Goal: Task Accomplishment & Management: Use online tool/utility

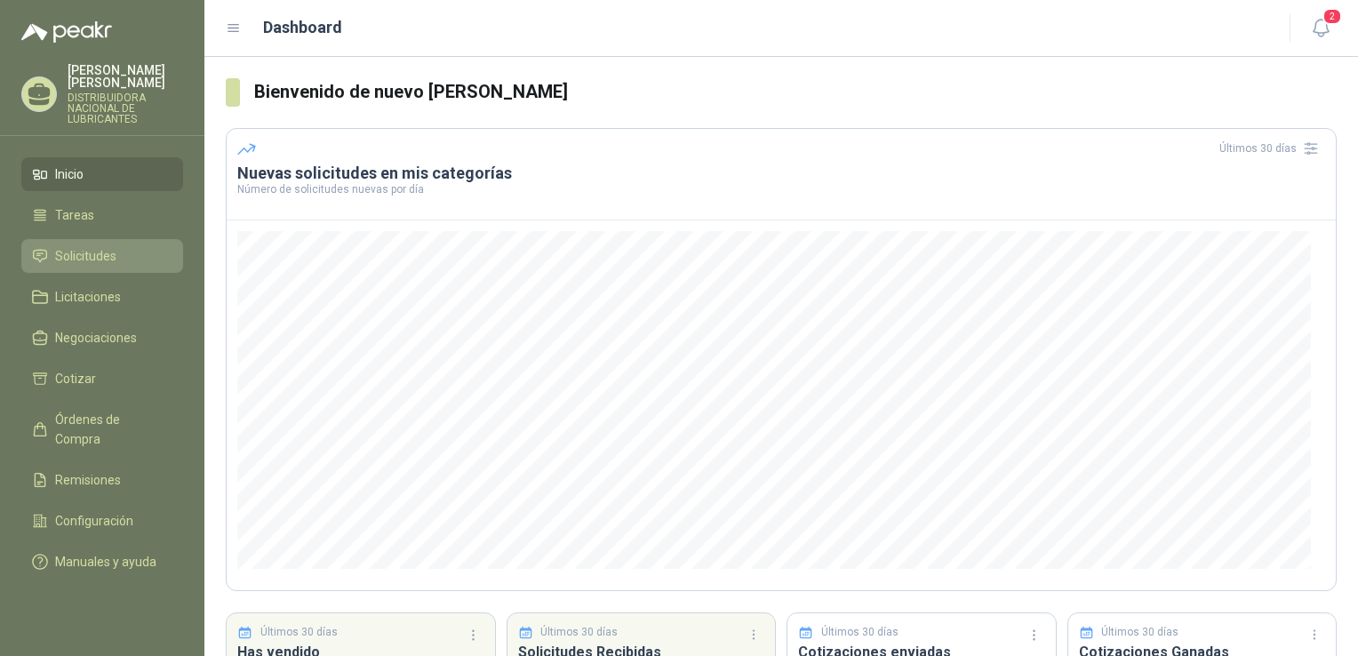
click at [84, 256] on span "Solicitudes" at bounding box center [85, 256] width 61 height 20
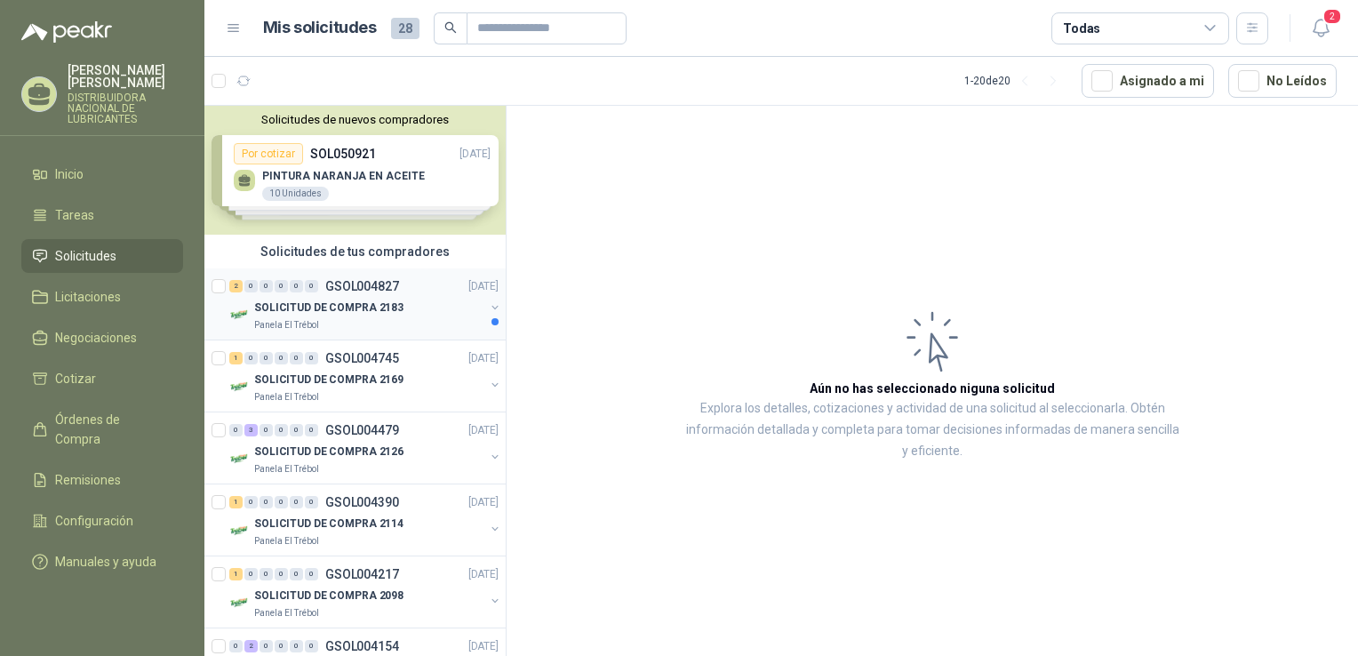
click at [272, 307] on p "SOLICITUD DE COMPRA 2183" at bounding box center [328, 308] width 149 height 17
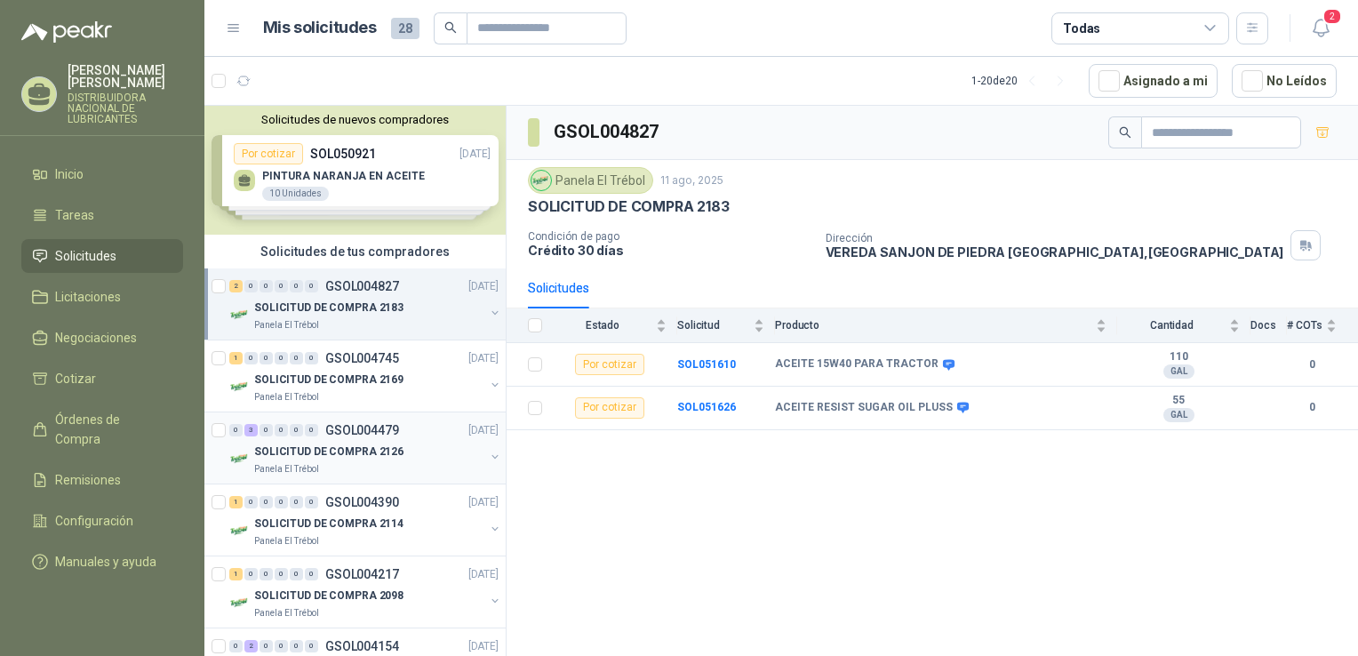
click at [299, 439] on div "0 3 0 0 0 0 GSOL004479 [DATE]" at bounding box center [365, 430] width 273 height 21
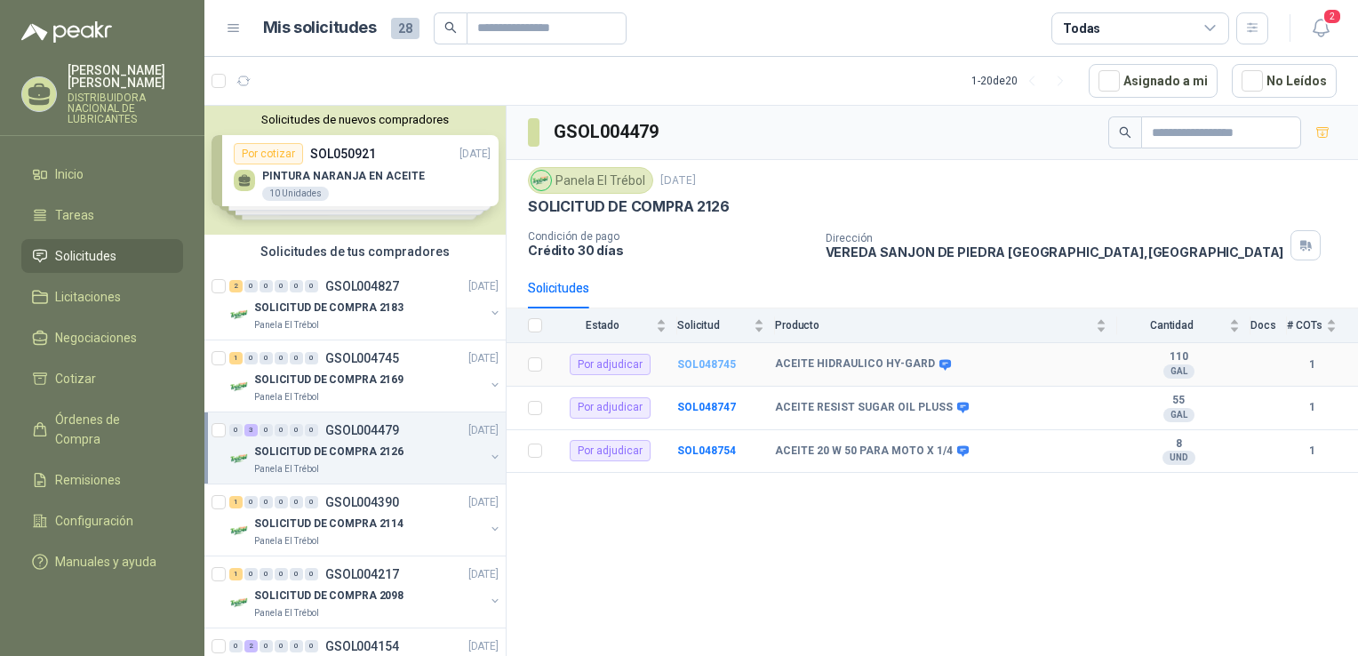
click at [700, 364] on b "SOL048745" at bounding box center [706, 364] width 59 height 12
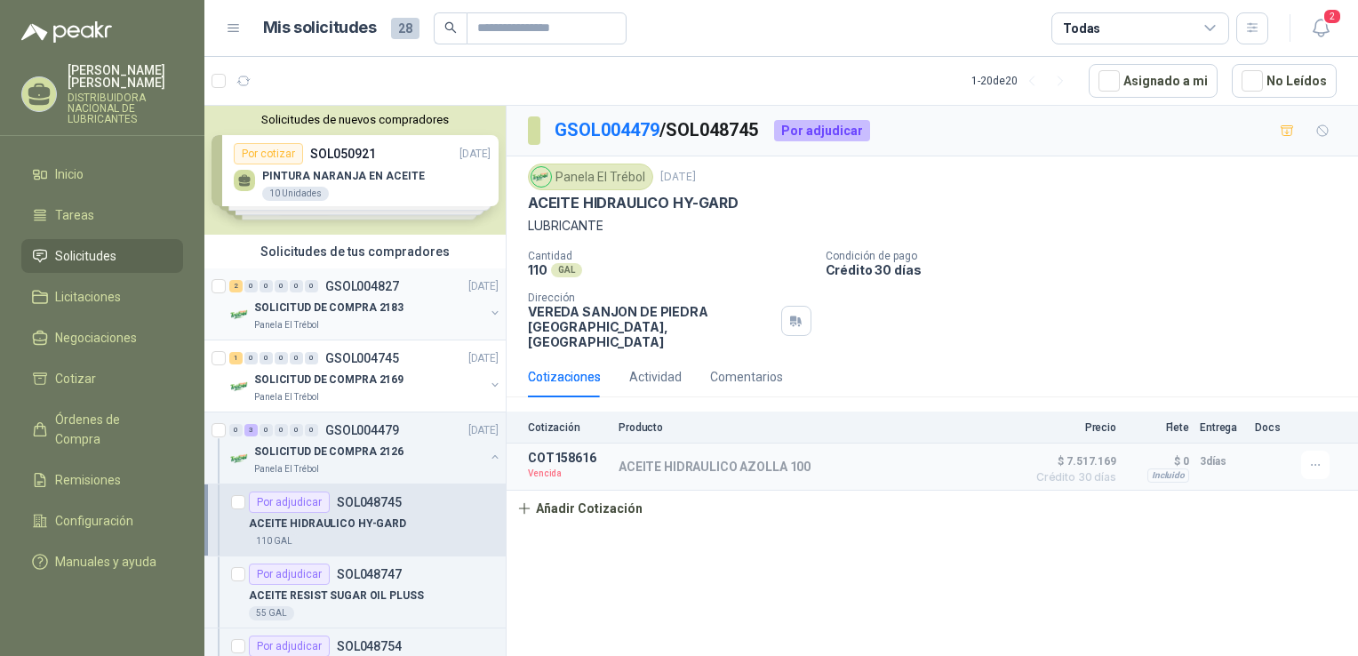
click at [302, 300] on p "SOLICITUD DE COMPRA 2183" at bounding box center [328, 308] width 149 height 17
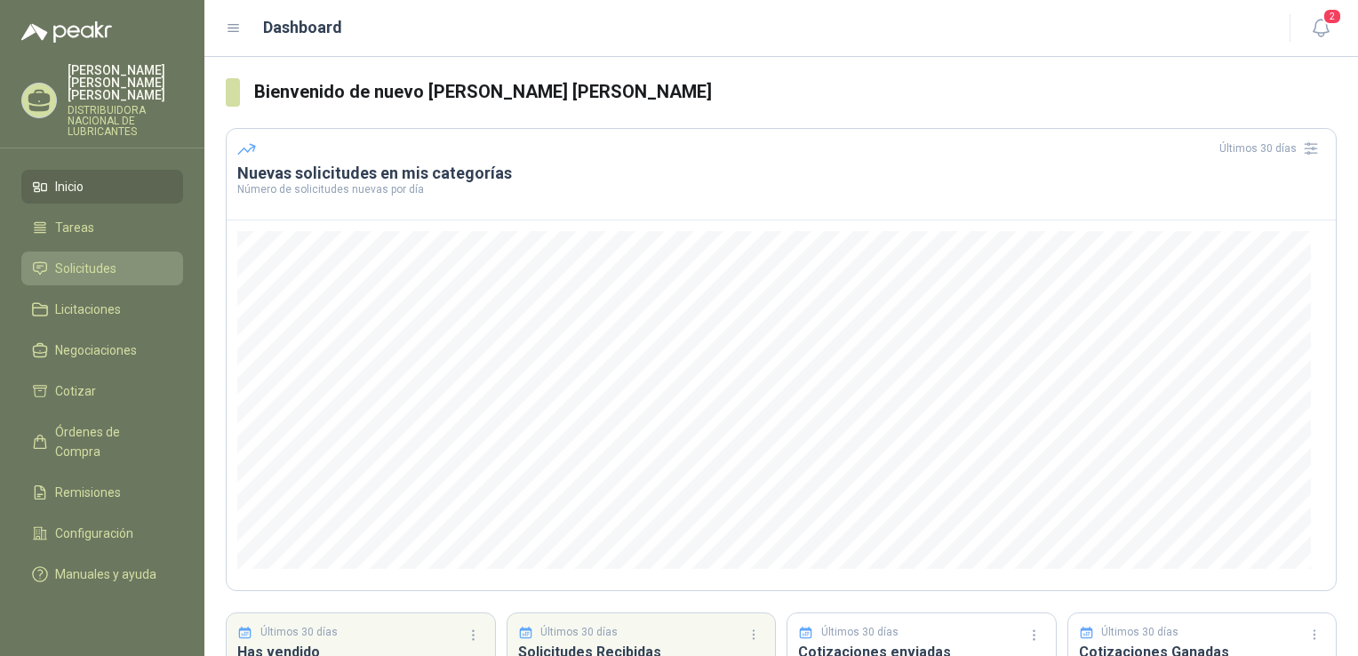
click at [78, 259] on span "Solicitudes" at bounding box center [85, 269] width 61 height 20
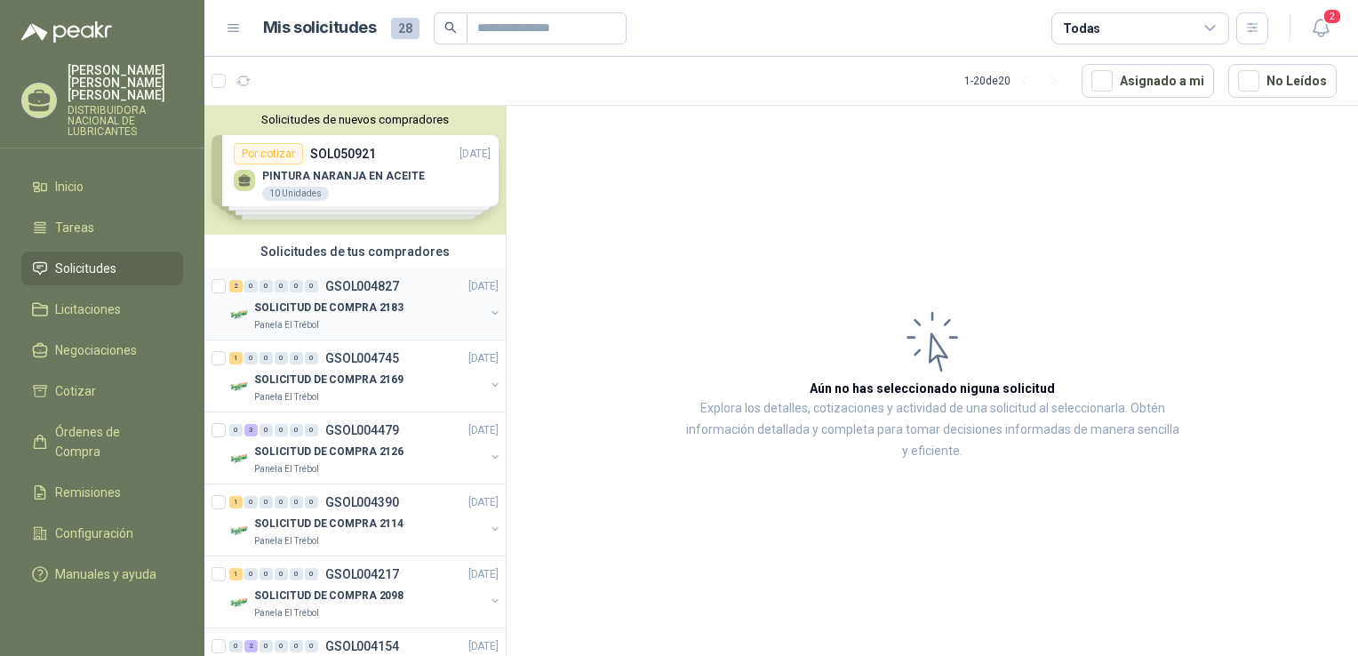
click at [261, 308] on p "SOLICITUD DE COMPRA 2183" at bounding box center [328, 308] width 149 height 17
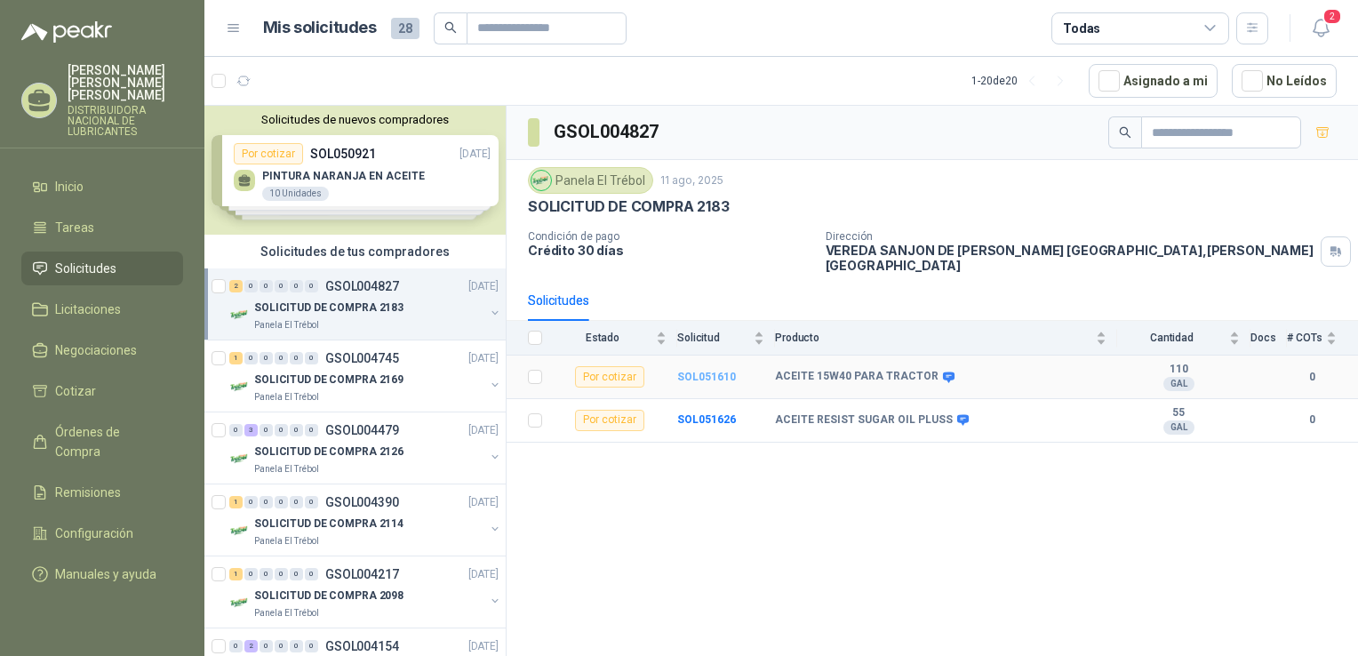
click at [689, 371] on b "SOL051610" at bounding box center [706, 377] width 59 height 12
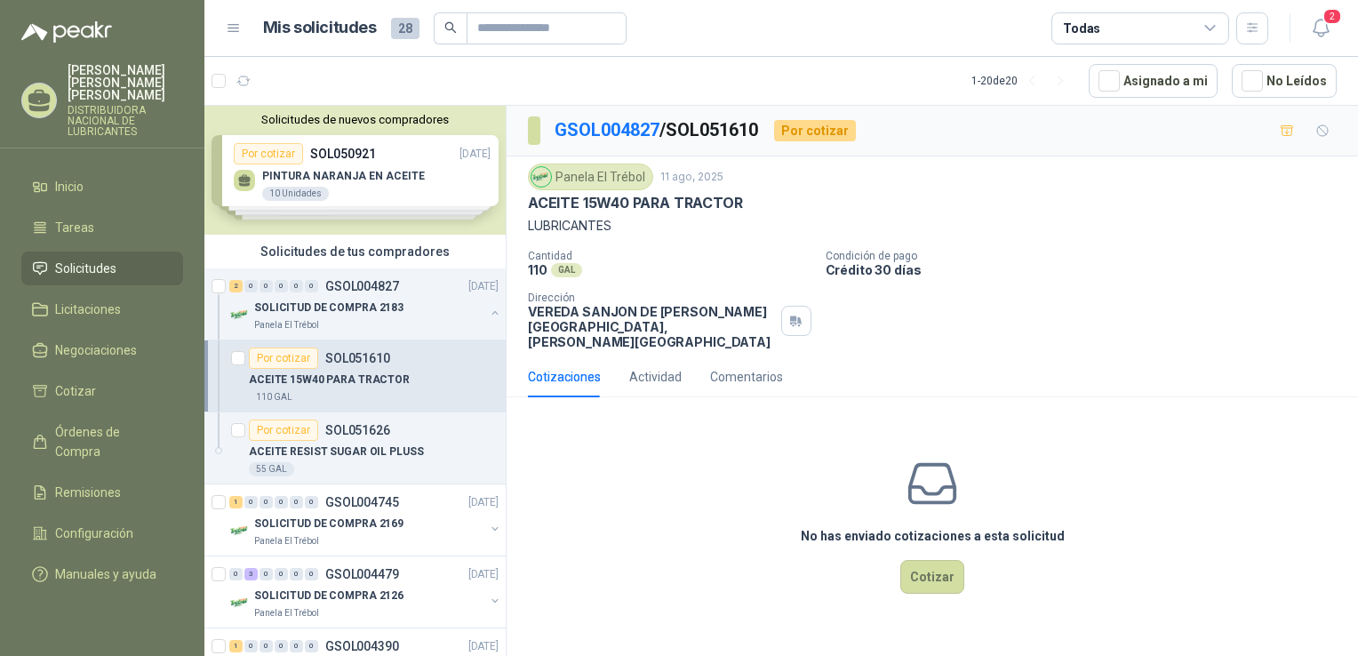
click at [389, 373] on p "ACEITE 15W40 PARA TRACTOR" at bounding box center [329, 380] width 161 height 17
click at [931, 565] on button "Cotizar" at bounding box center [932, 577] width 64 height 34
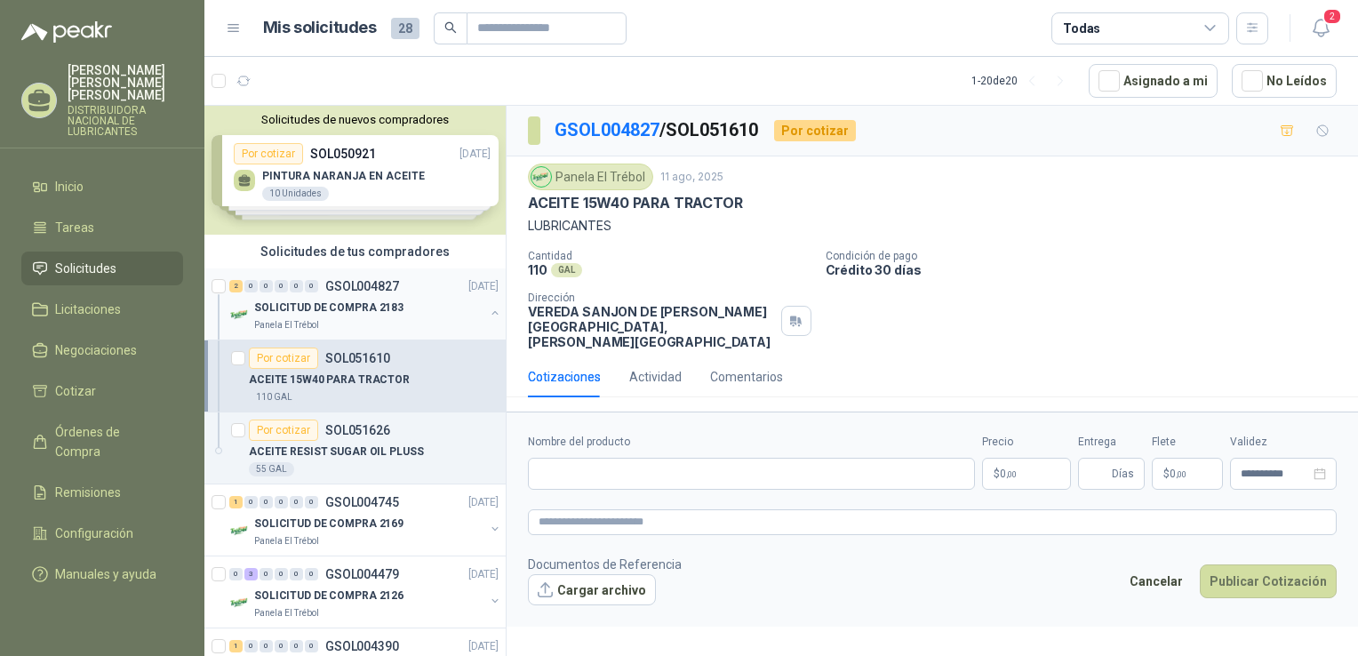
click at [334, 303] on p "SOLICITUD DE COMPRA 2183" at bounding box center [328, 308] width 149 height 17
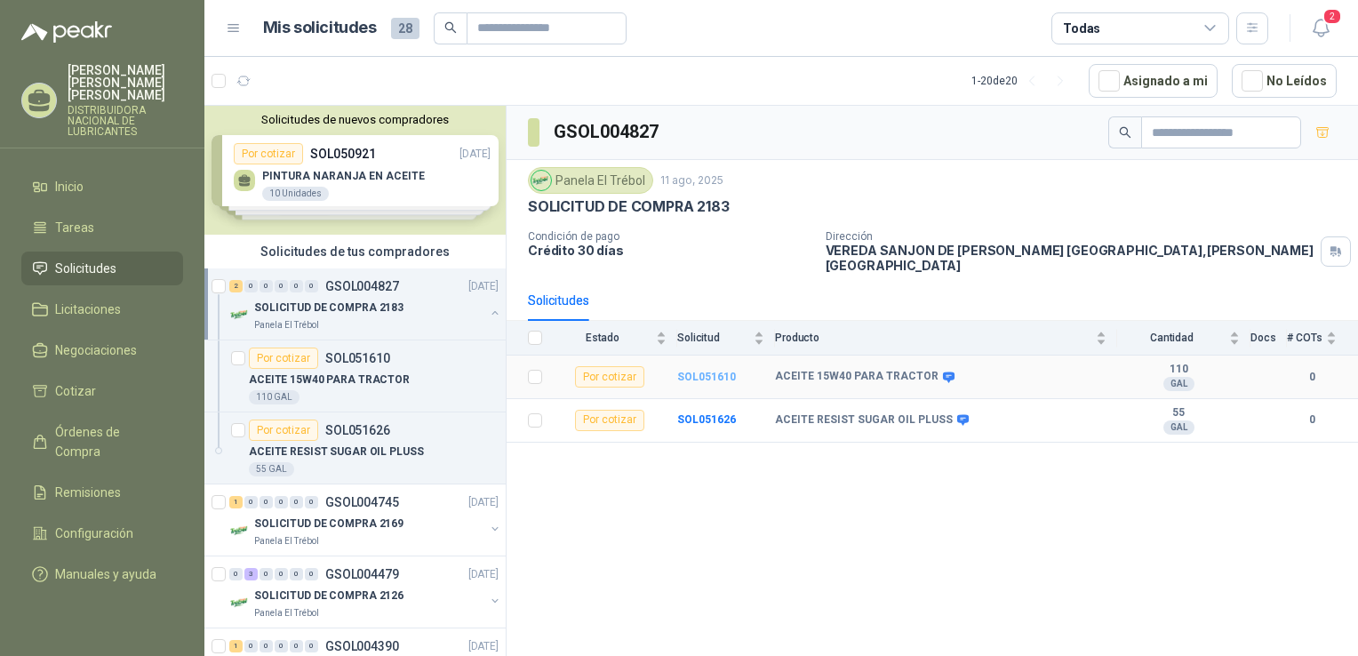
click at [690, 371] on b "SOL051610" at bounding box center [706, 377] width 59 height 12
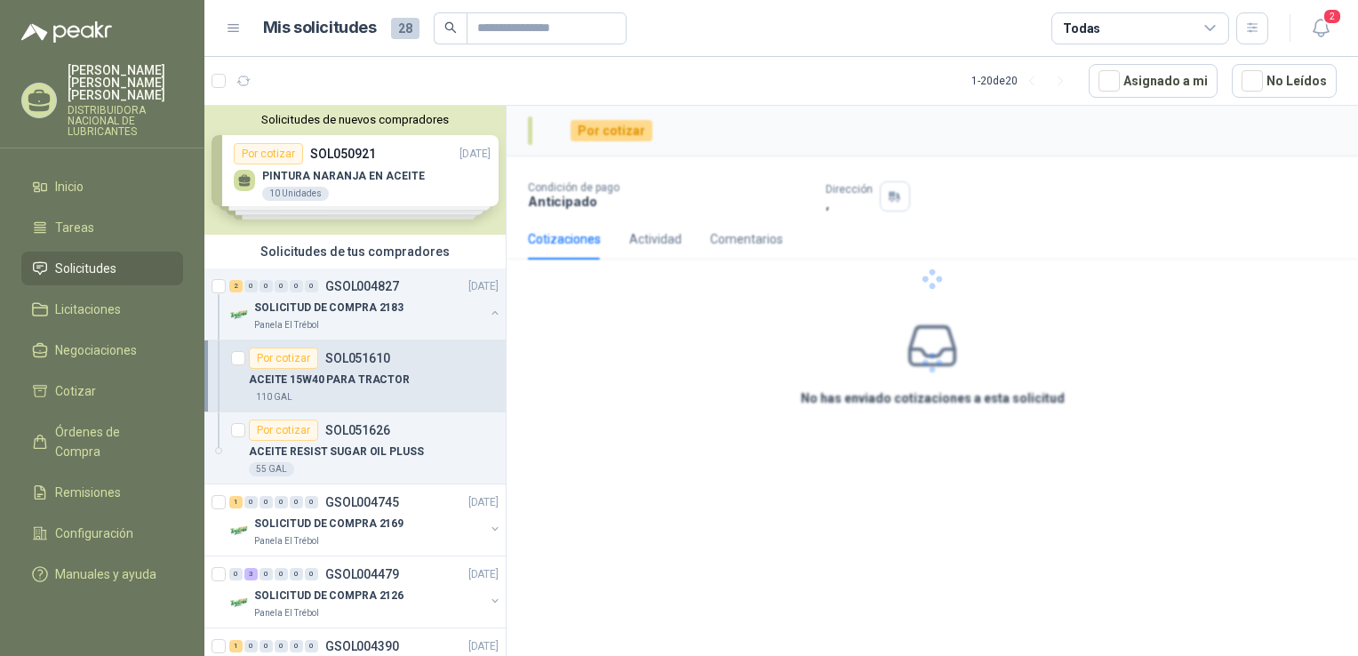
click at [690, 364] on div at bounding box center [932, 279] width 851 height 347
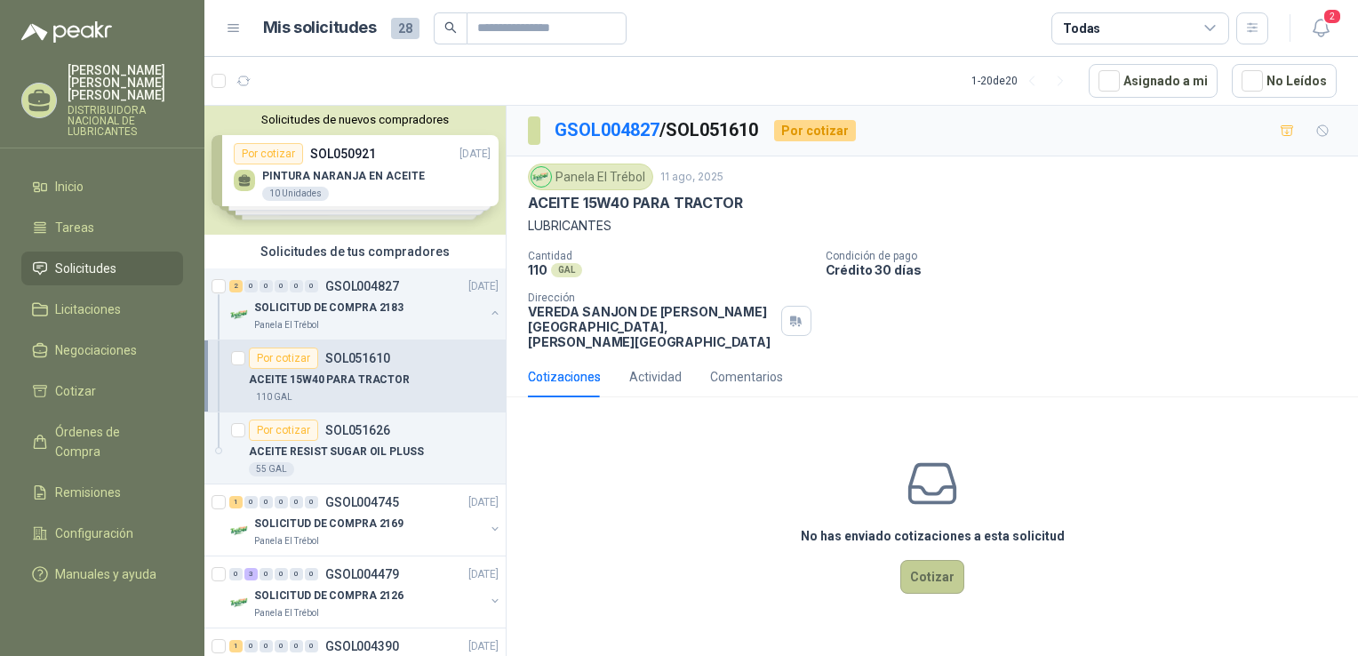
click at [931, 564] on button "Cotizar" at bounding box center [932, 577] width 64 height 34
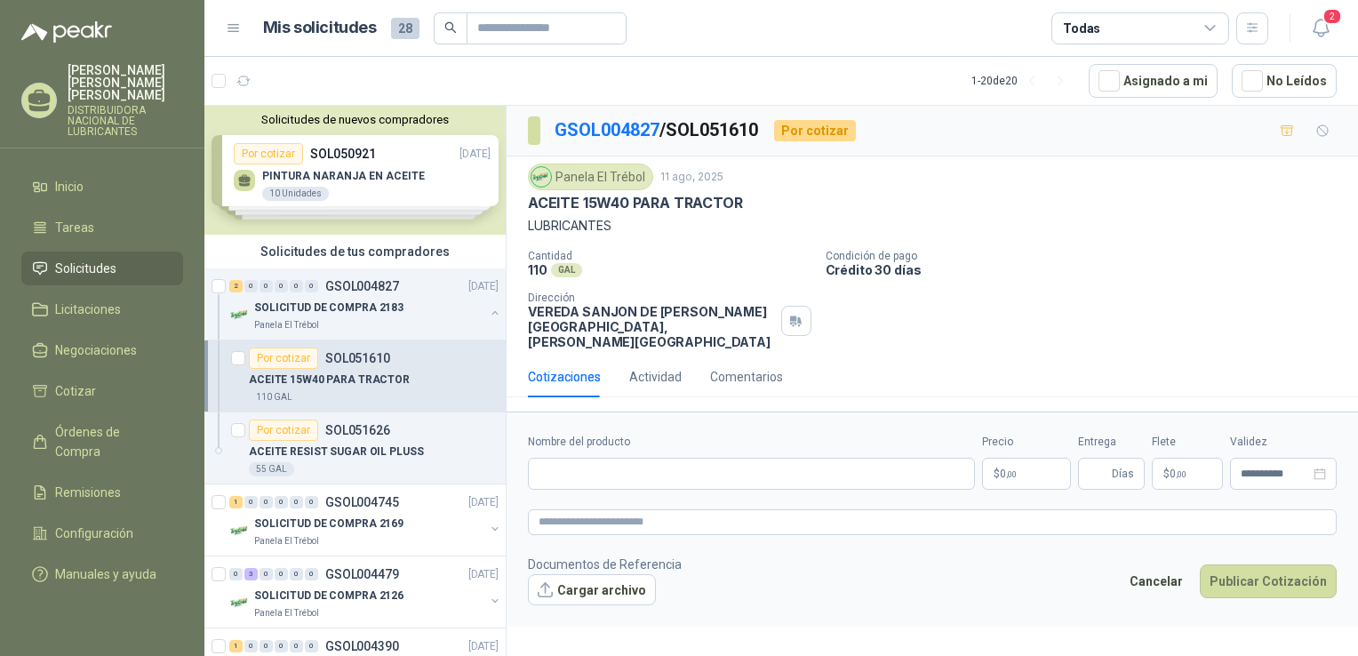
click at [549, 271] on div "110 GAL" at bounding box center [670, 269] width 284 height 15
click at [85, 259] on span "Solicitudes" at bounding box center [85, 269] width 61 height 20
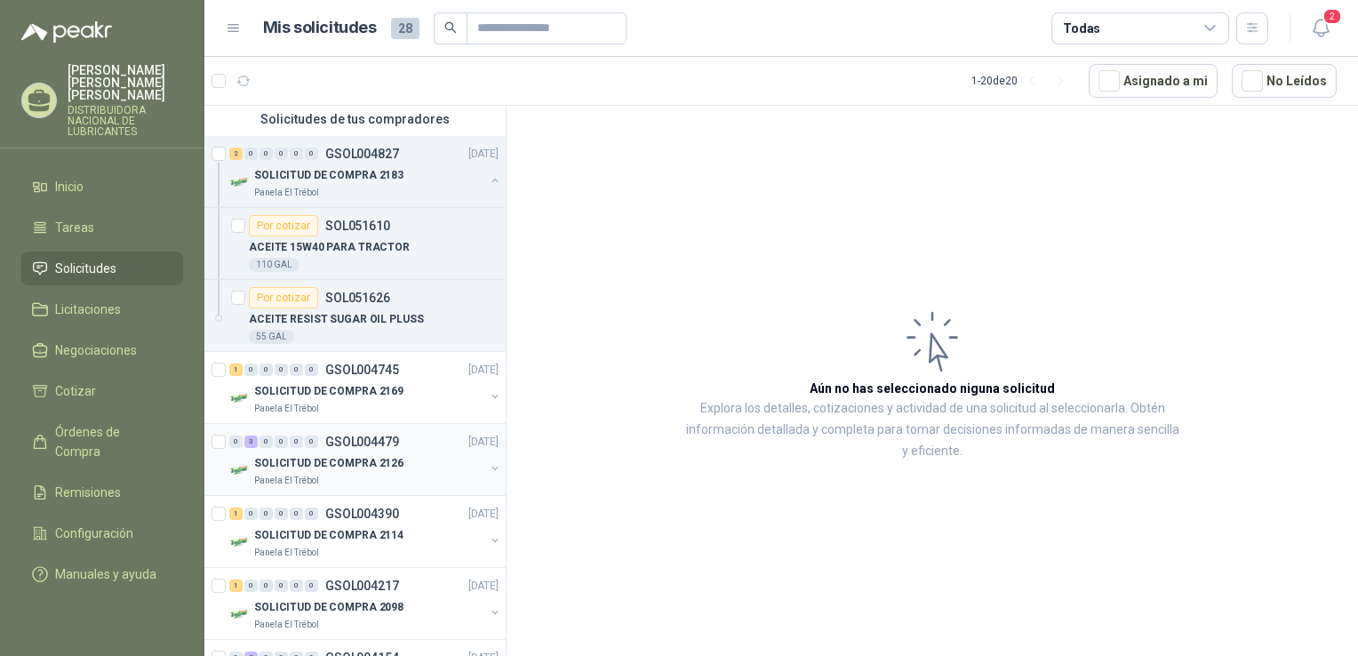
scroll to position [178, 0]
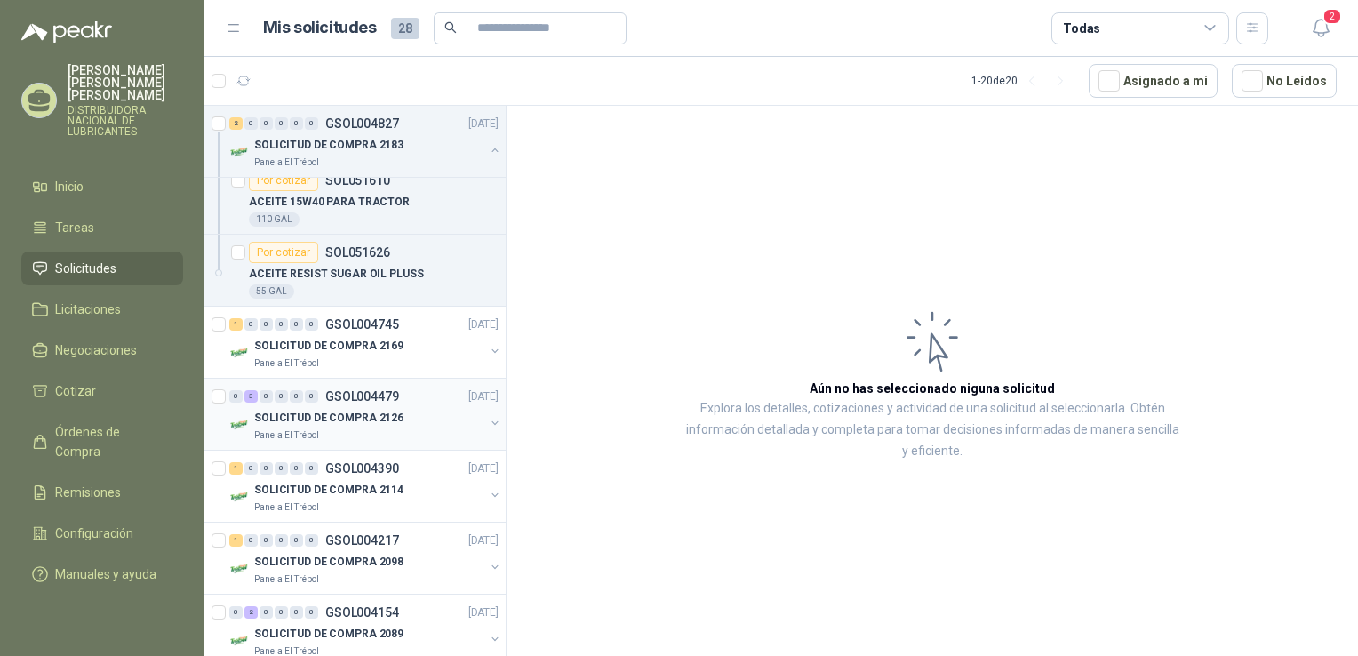
click at [359, 420] on p "SOLICITUD DE COMPRA 2126" at bounding box center [328, 418] width 149 height 17
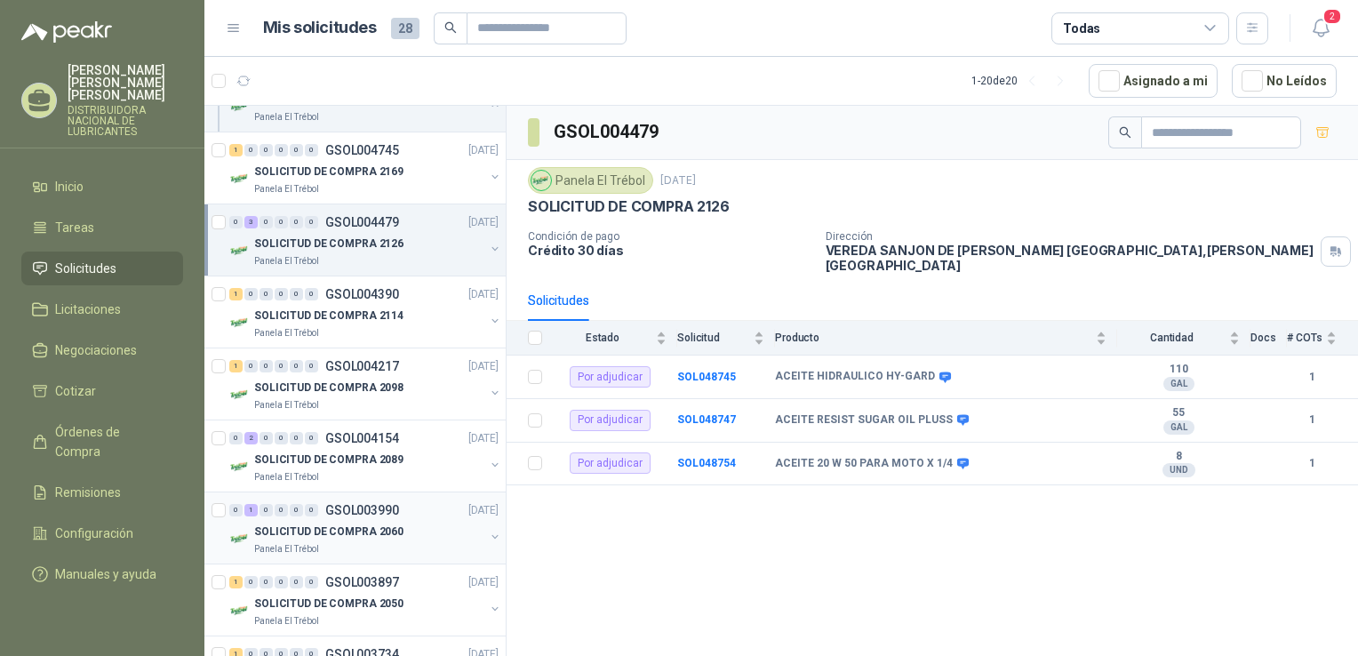
scroll to position [356, 0]
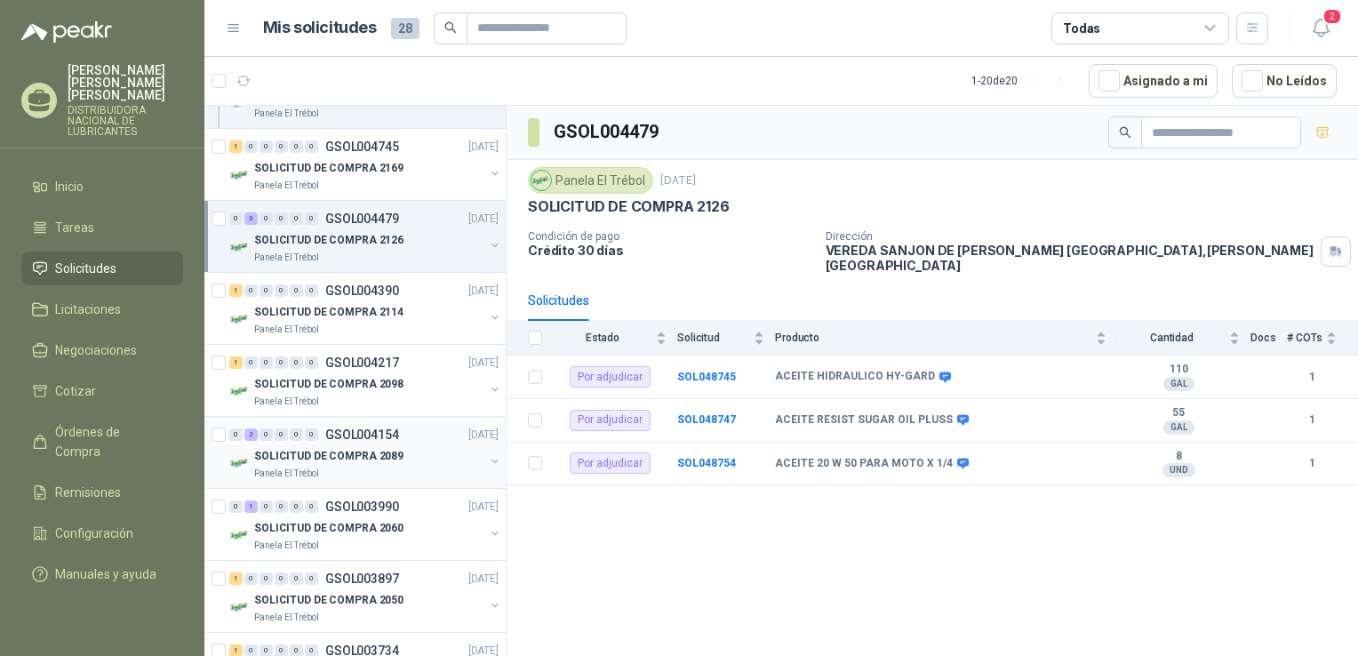
click at [345, 454] on p "SOLICITUD DE COMPRA 2089" at bounding box center [328, 456] width 149 height 17
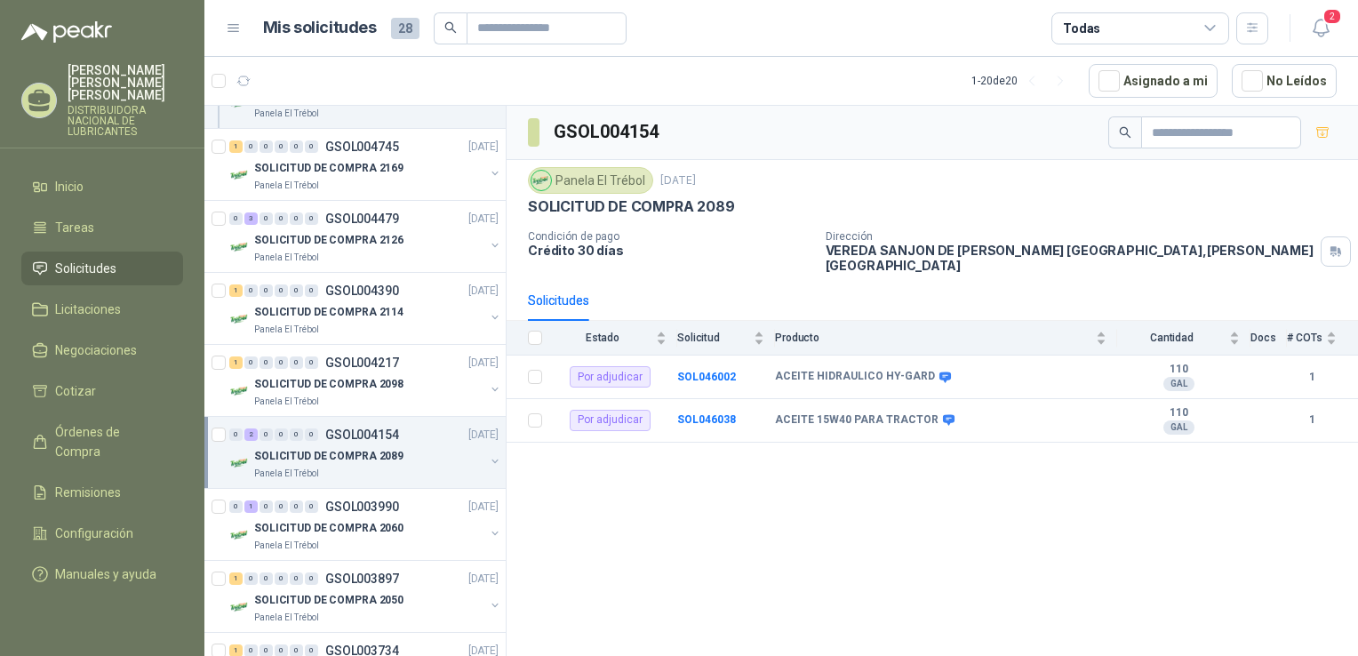
click at [345, 454] on p "SOLICITUD DE COMPRA 2089" at bounding box center [328, 456] width 149 height 17
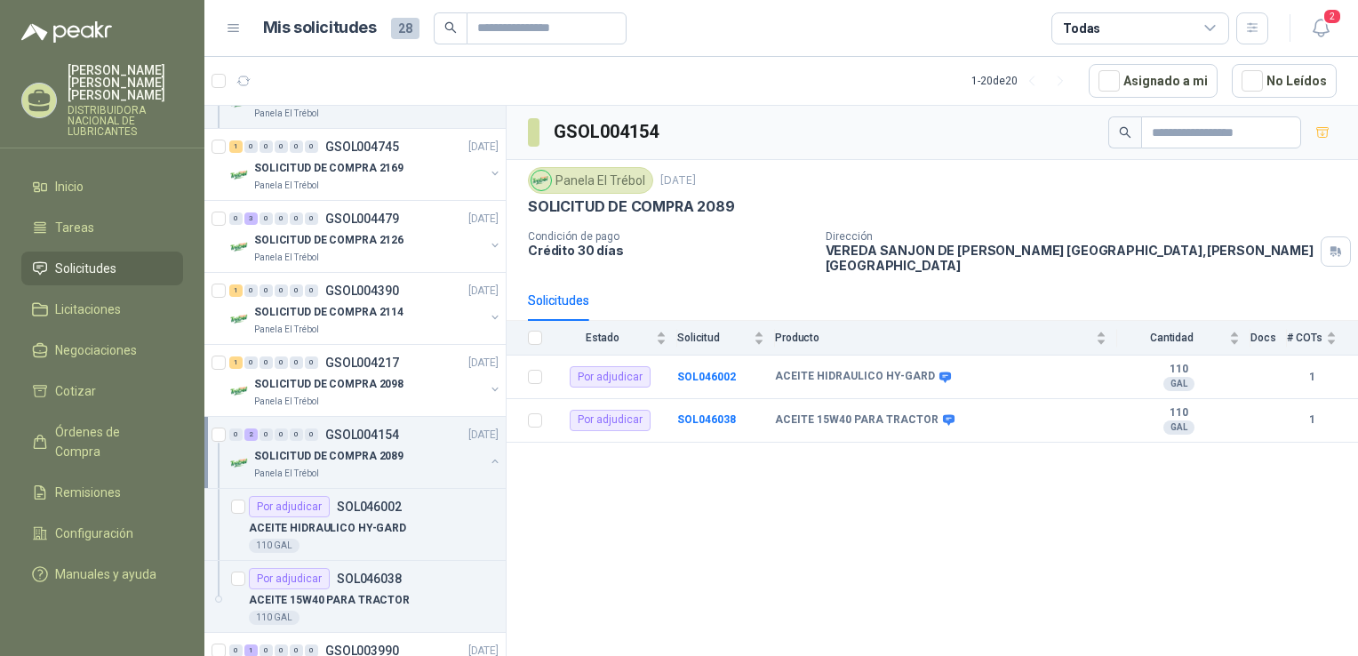
click at [345, 454] on p "SOLICITUD DE COMPRA 2089" at bounding box center [328, 456] width 149 height 17
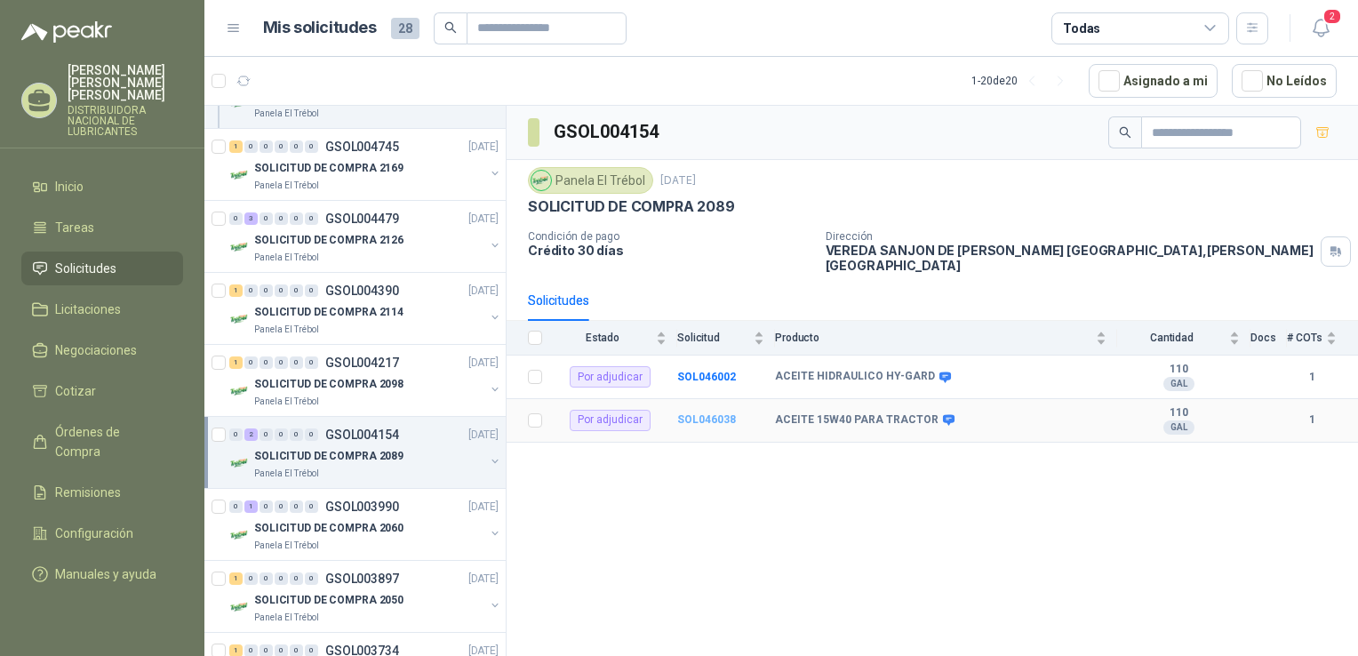
click at [684, 413] on b "SOL046038" at bounding box center [706, 419] width 59 height 12
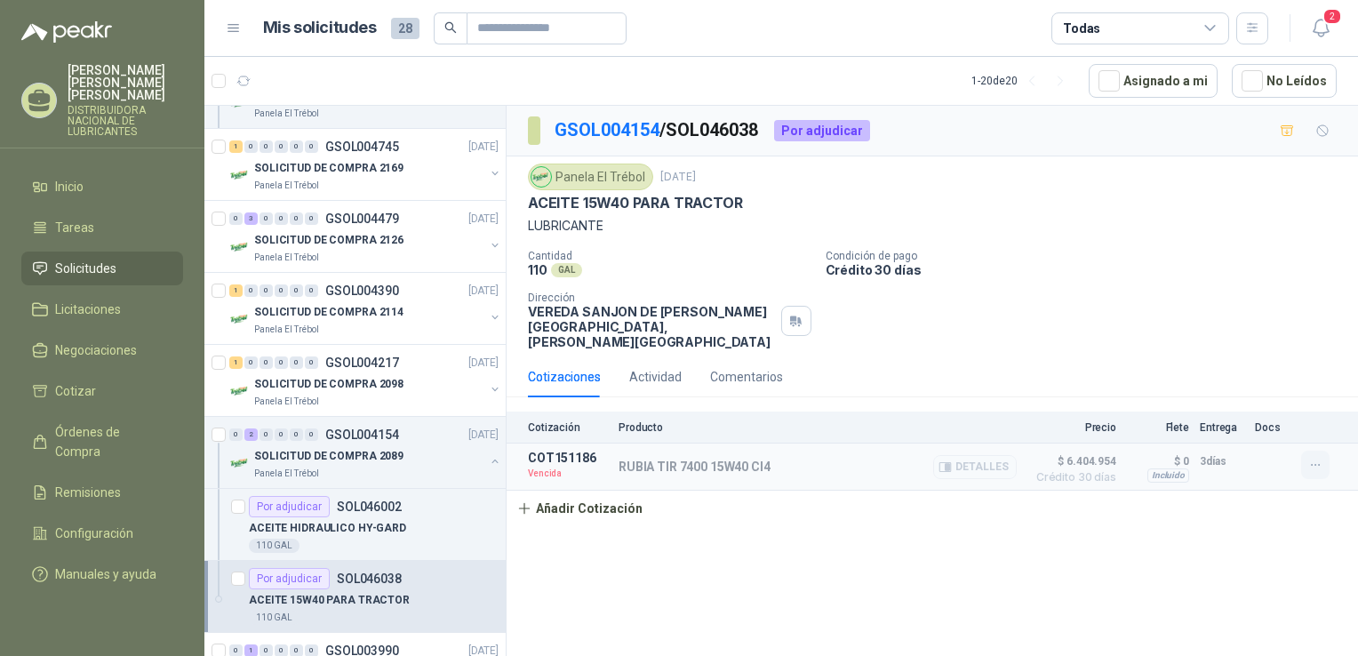
click at [1317, 458] on icon "button" at bounding box center [1315, 465] width 15 height 15
click at [1221, 347] on button "Editar" at bounding box center [1280, 346] width 142 height 28
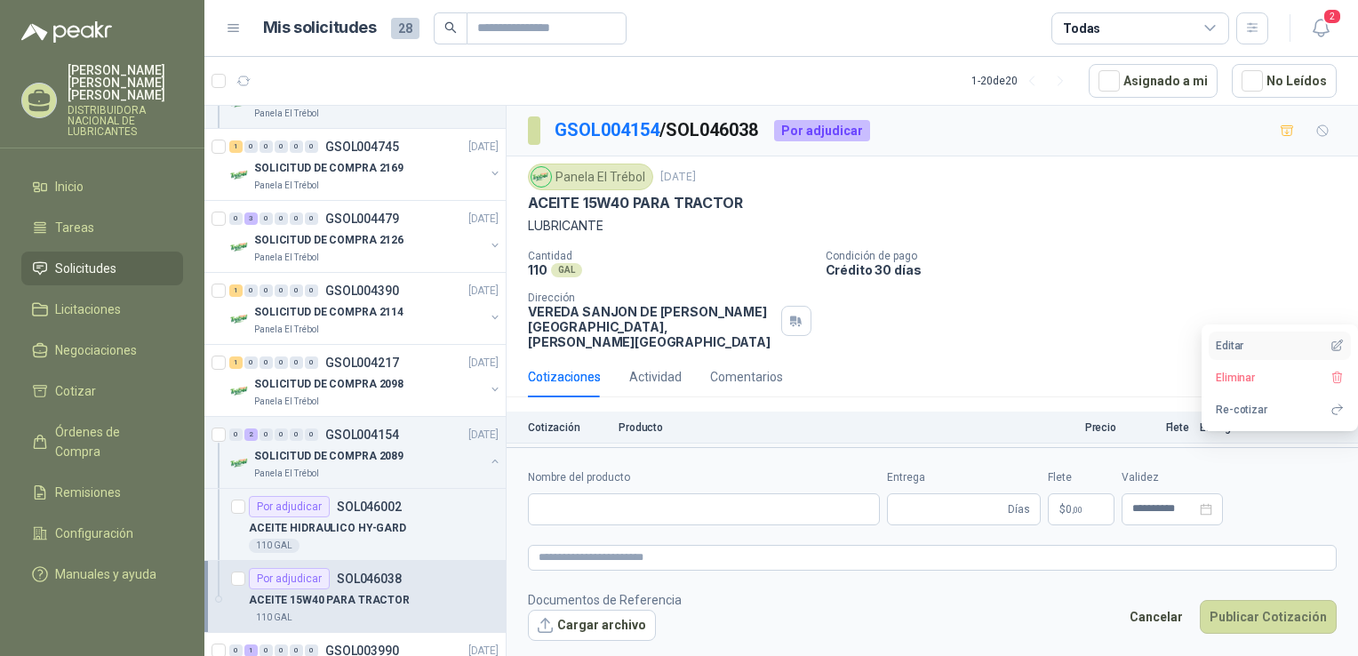
type input "**********"
type input "*"
type input "**********"
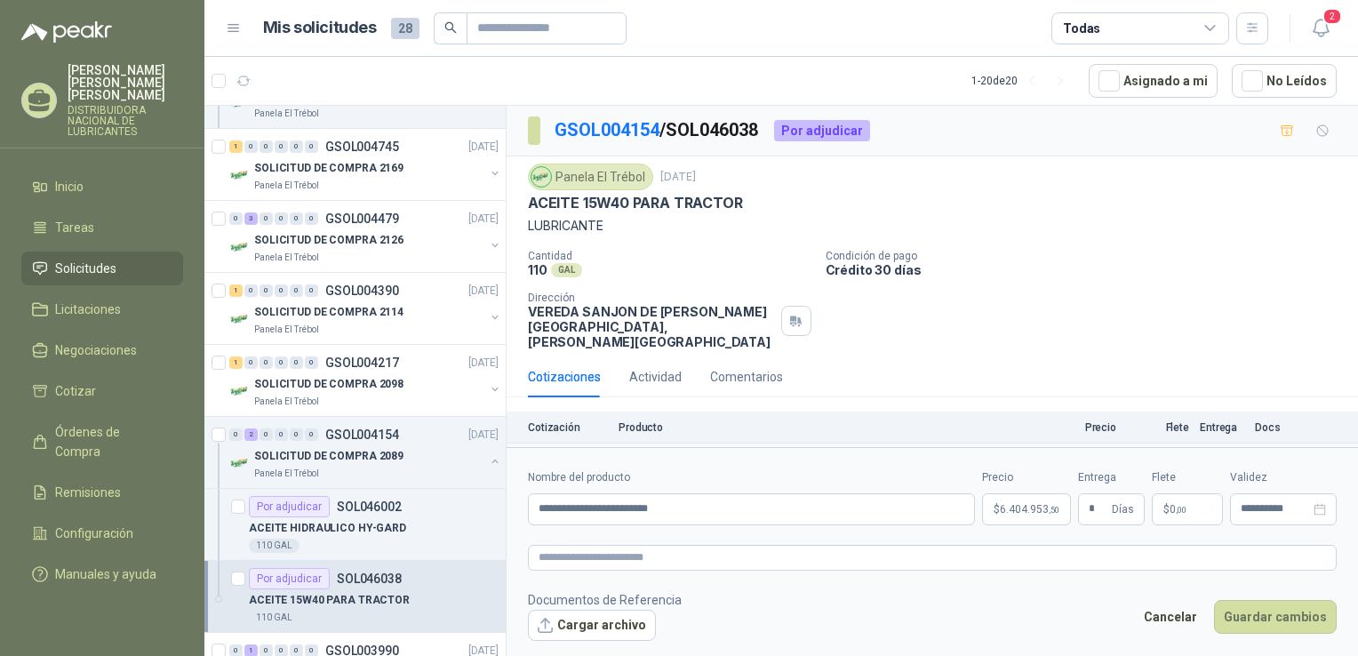
click at [913, 470] on label "Nombre del producto" at bounding box center [751, 477] width 447 height 17
click at [913, 493] on input "**********" at bounding box center [751, 509] width 447 height 32
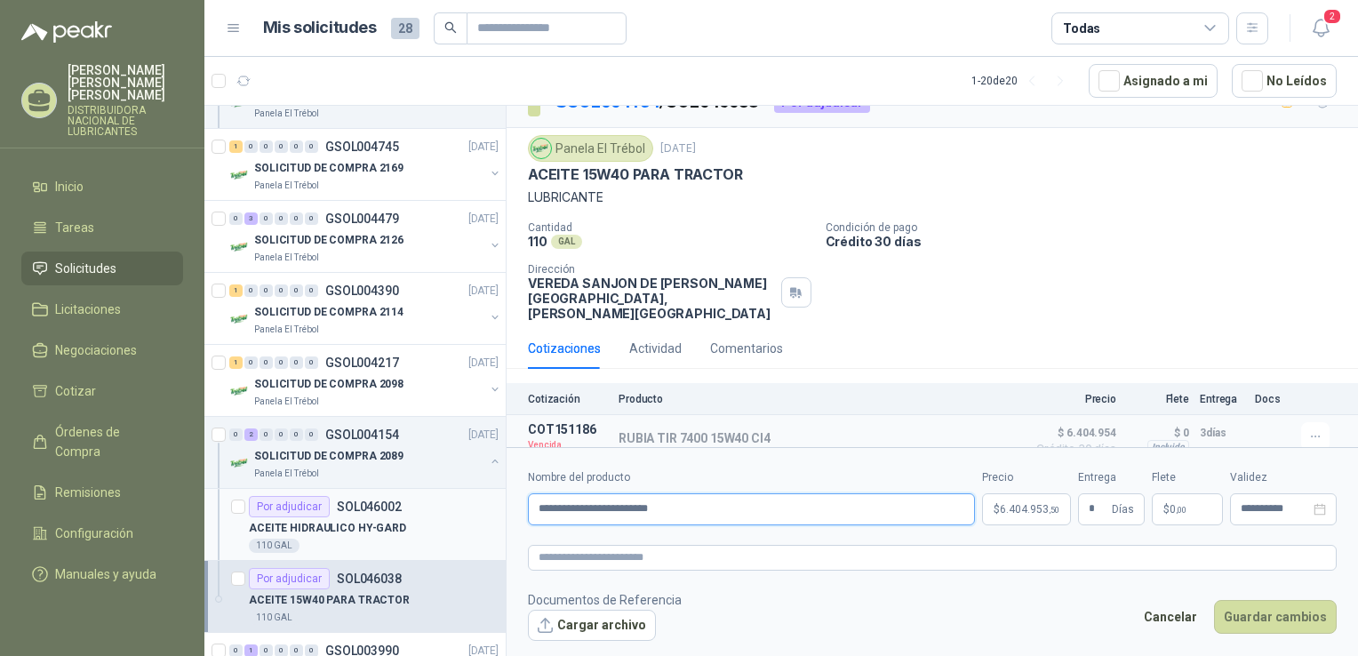
scroll to position [444, 0]
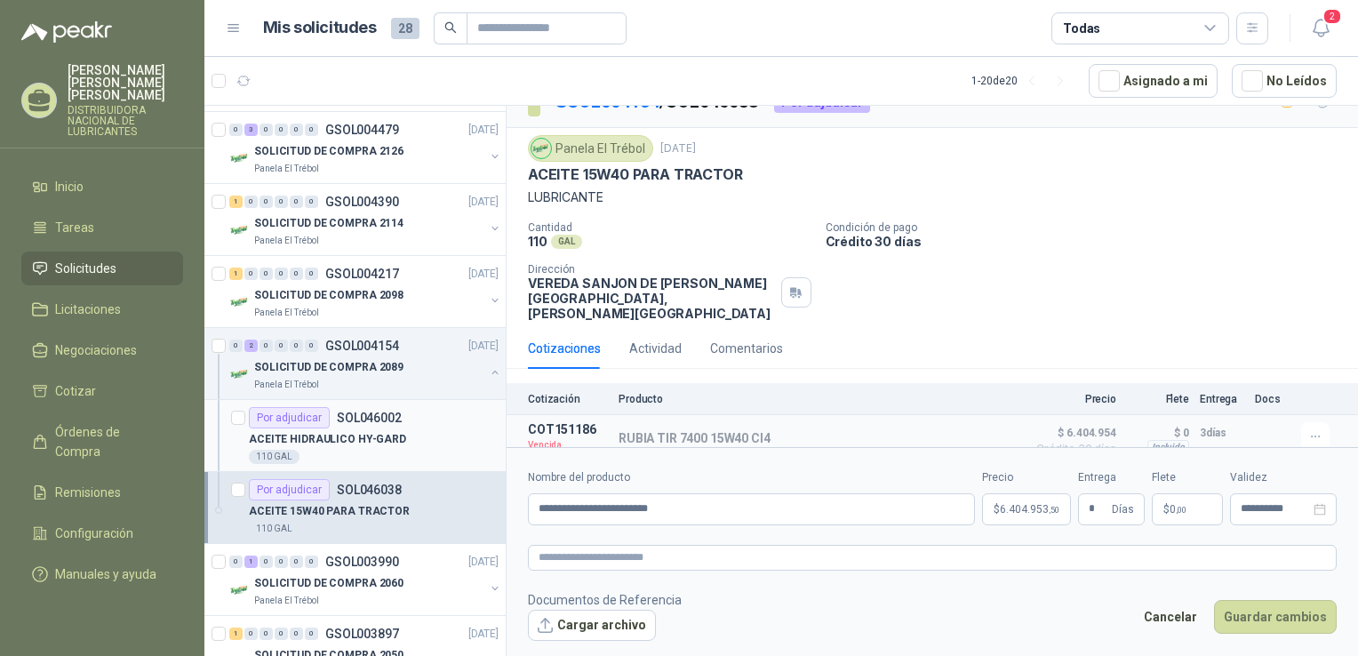
click at [317, 431] on p "ACEITE HIDRAULICO HY-GARD" at bounding box center [327, 439] width 157 height 17
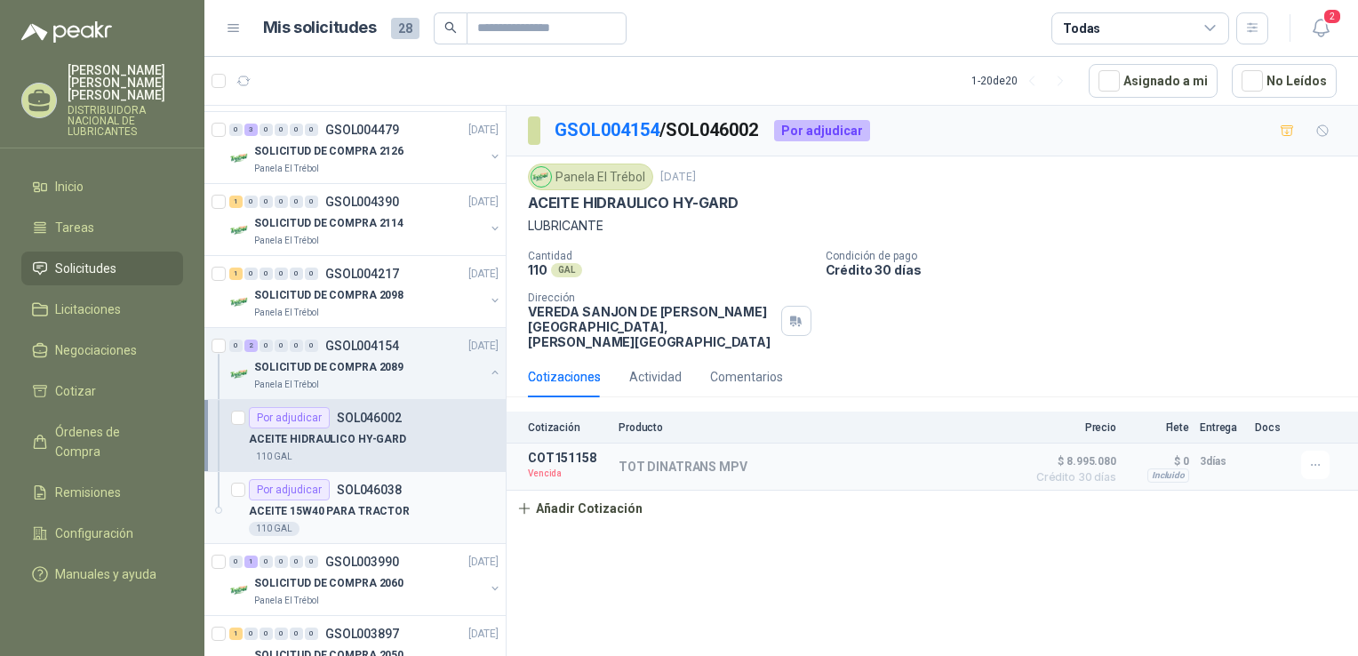
click at [327, 503] on p "ACEITE 15W40 PARA TRACTOR" at bounding box center [329, 511] width 161 height 17
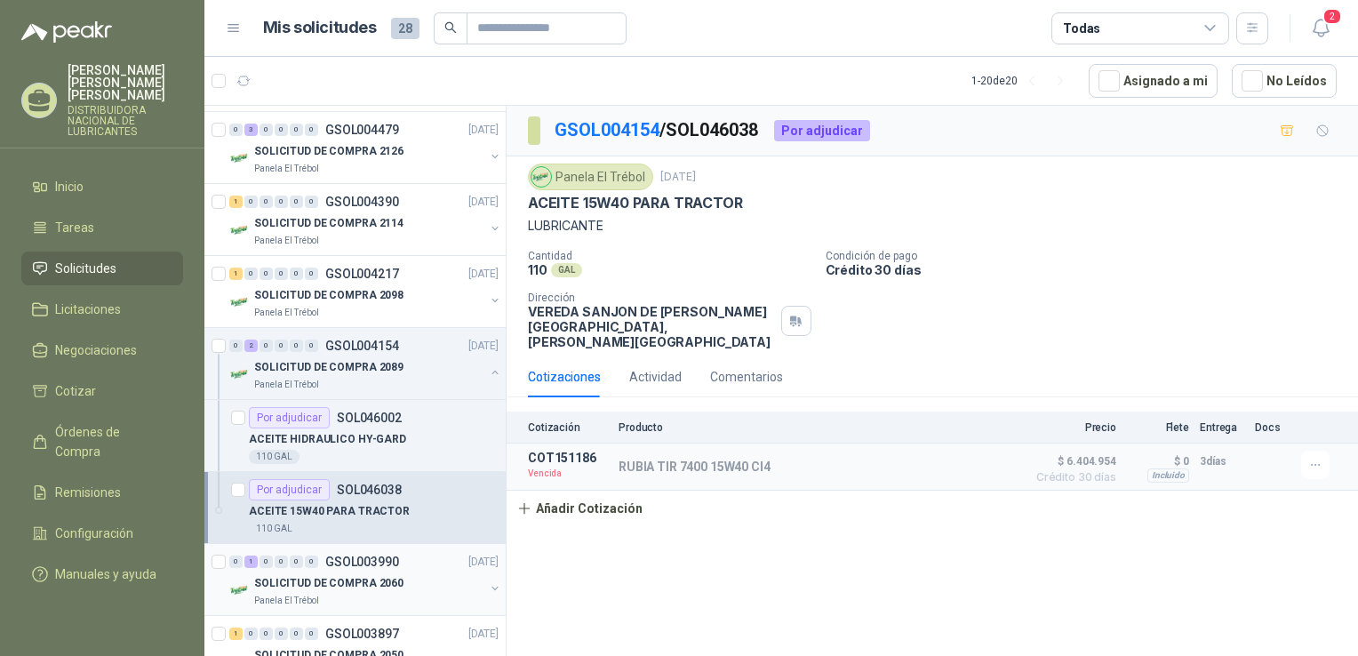
click at [347, 569] on div "0 1 0 0 0 0 GSOL003990 03/06/25" at bounding box center [365, 561] width 273 height 21
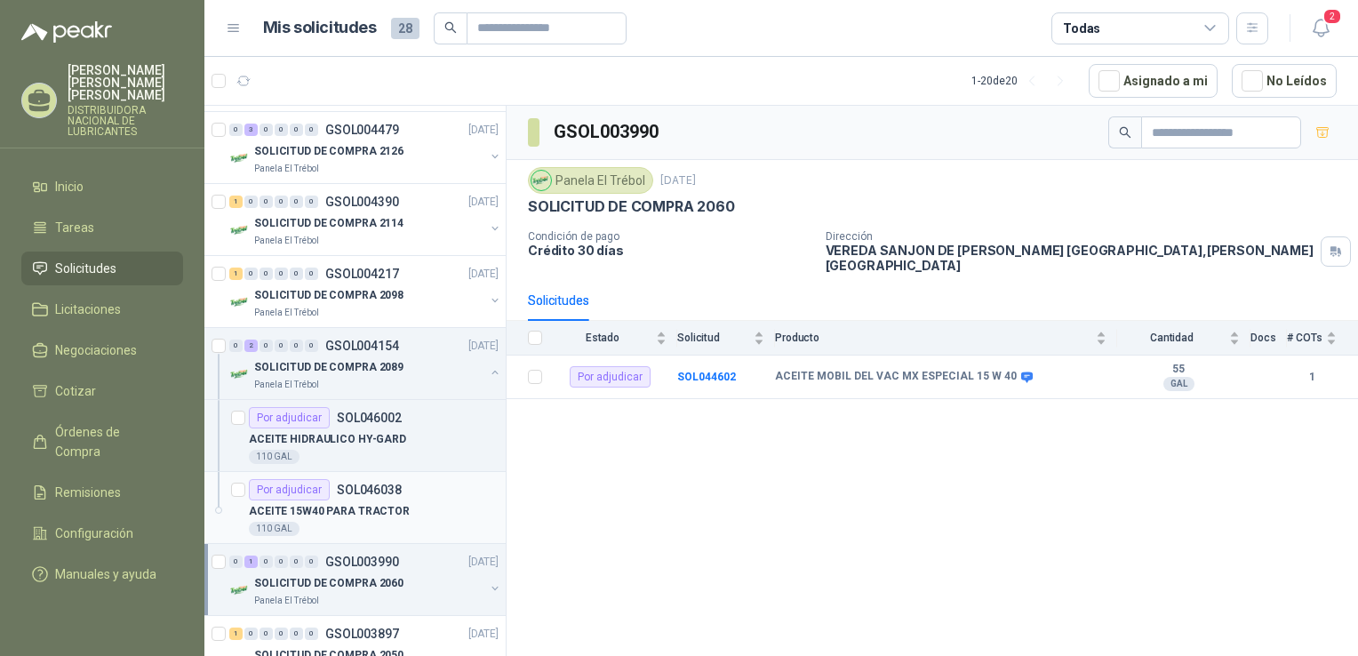
click at [336, 500] on div "ACEITE 15W40 PARA TRACTOR" at bounding box center [374, 510] width 250 height 21
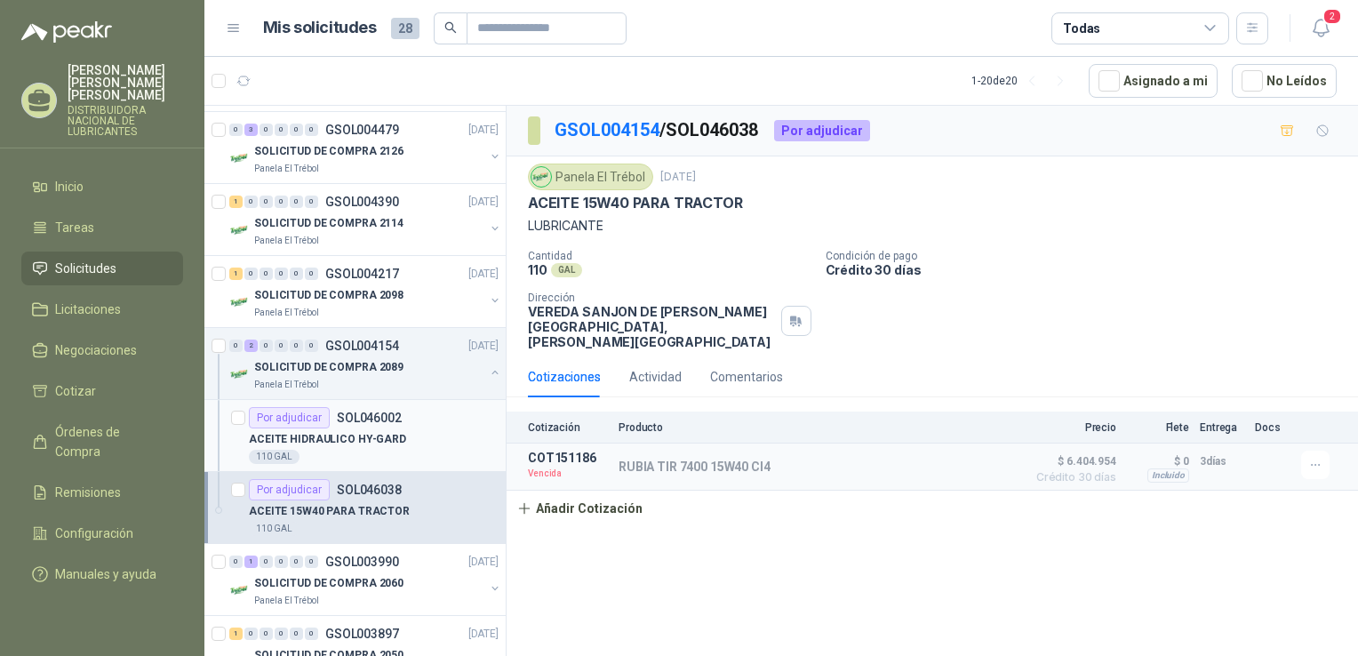
click at [358, 431] on p "ACEITE HIDRAULICO HY-GARD" at bounding box center [327, 439] width 157 height 17
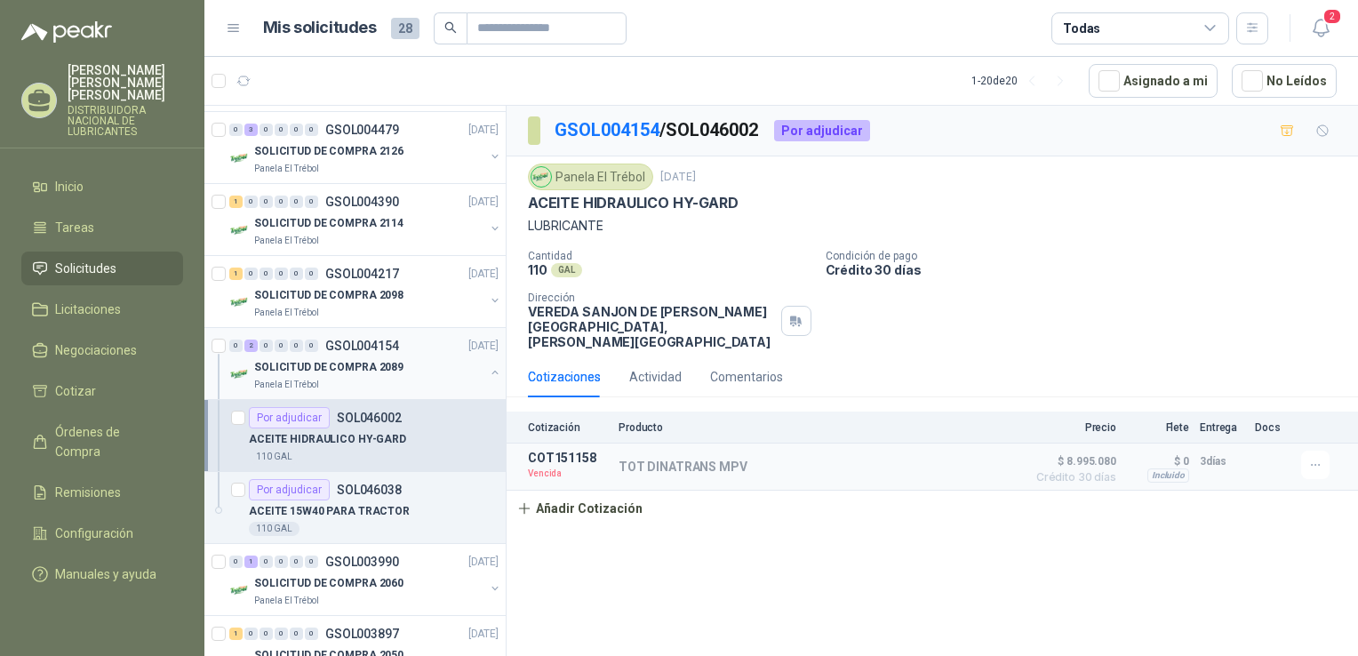
click at [340, 373] on p "SOLICITUD DE COMPRA 2089" at bounding box center [328, 367] width 149 height 17
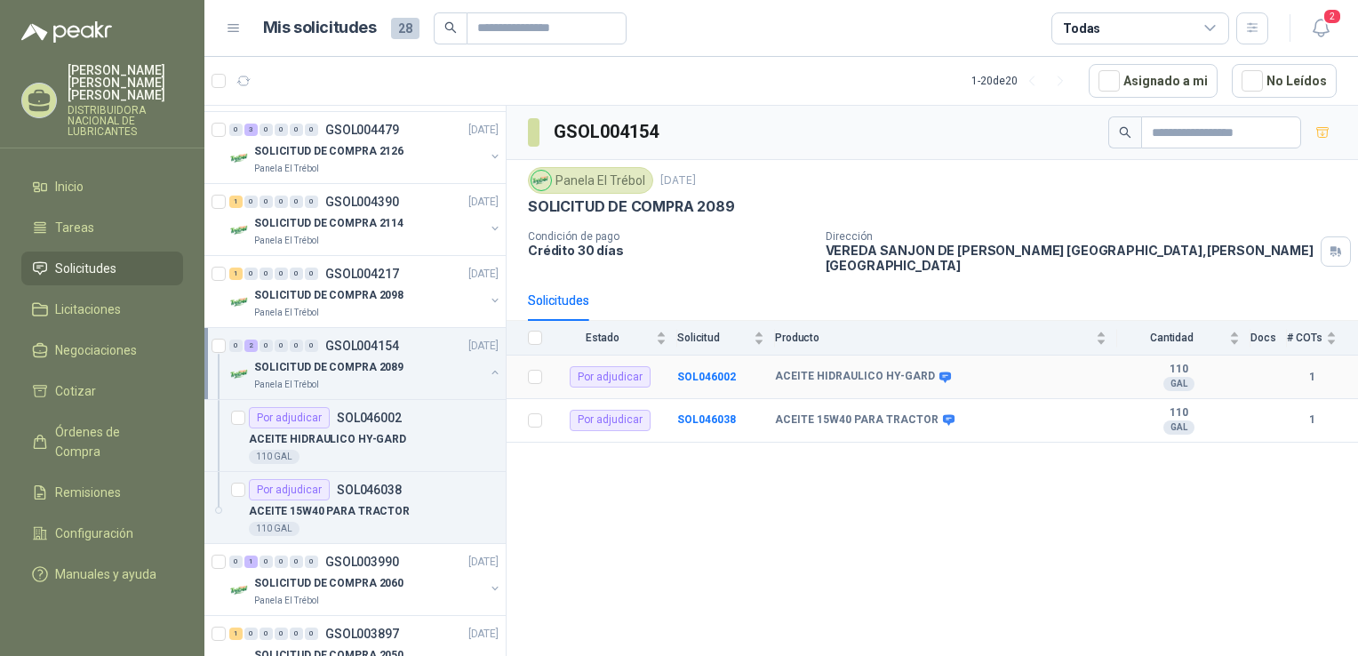
click at [789, 370] on b "ACEITE HIDRAULICO HY-GARD" at bounding box center [855, 377] width 160 height 14
click at [699, 371] on b "SOL046002" at bounding box center [706, 377] width 59 height 12
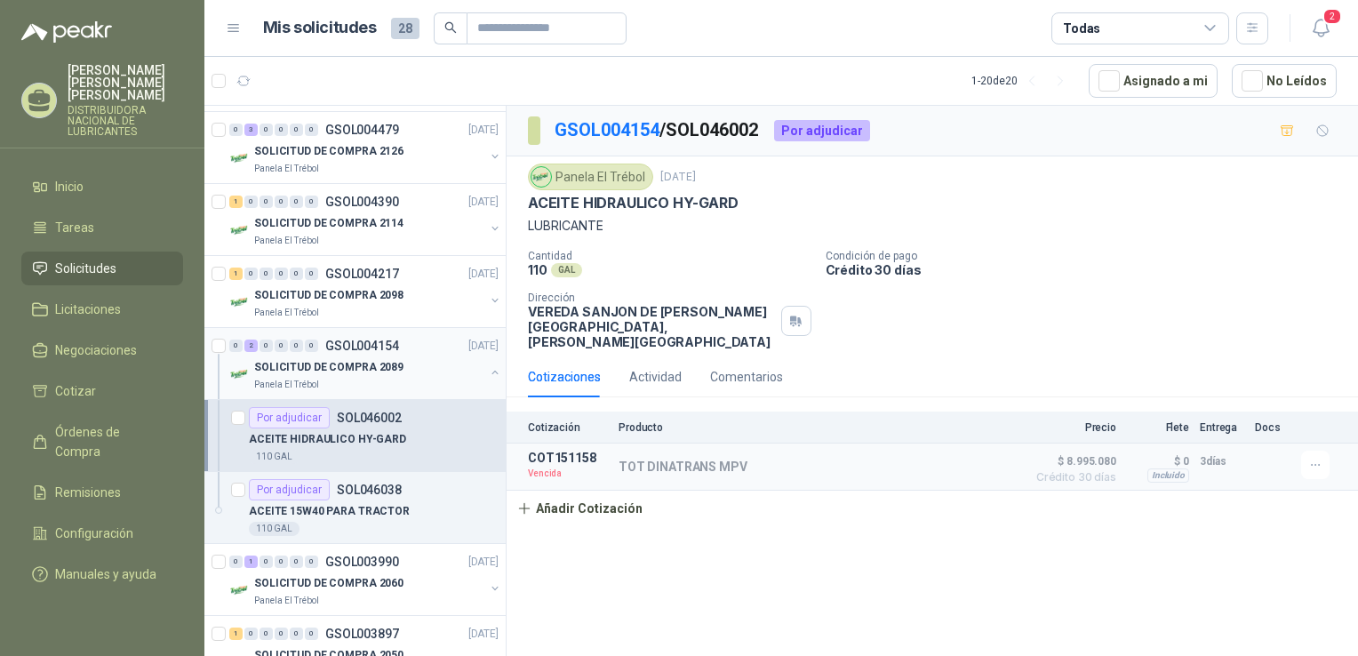
click at [358, 372] on p "SOLICITUD DE COMPRA 2089" at bounding box center [328, 367] width 149 height 17
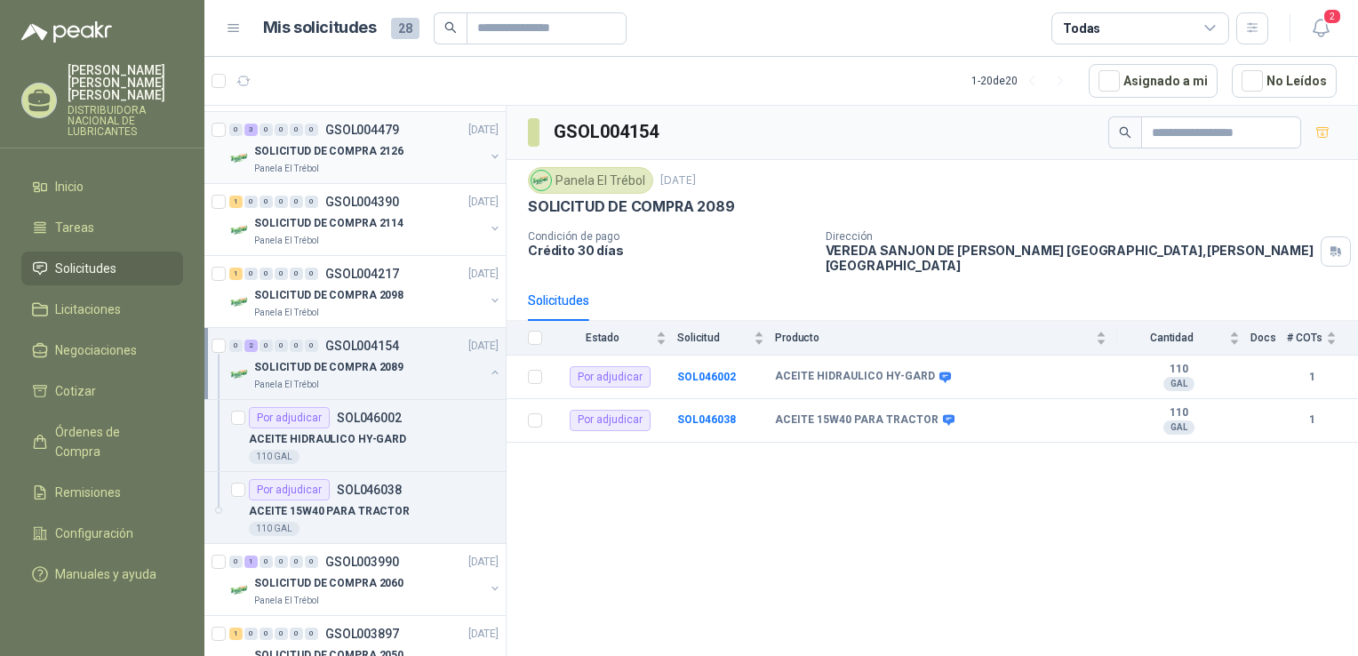
click at [351, 150] on p "SOLICITUD DE COMPRA 2126" at bounding box center [328, 151] width 149 height 17
click at [694, 413] on b "SOL048747" at bounding box center [706, 419] width 59 height 12
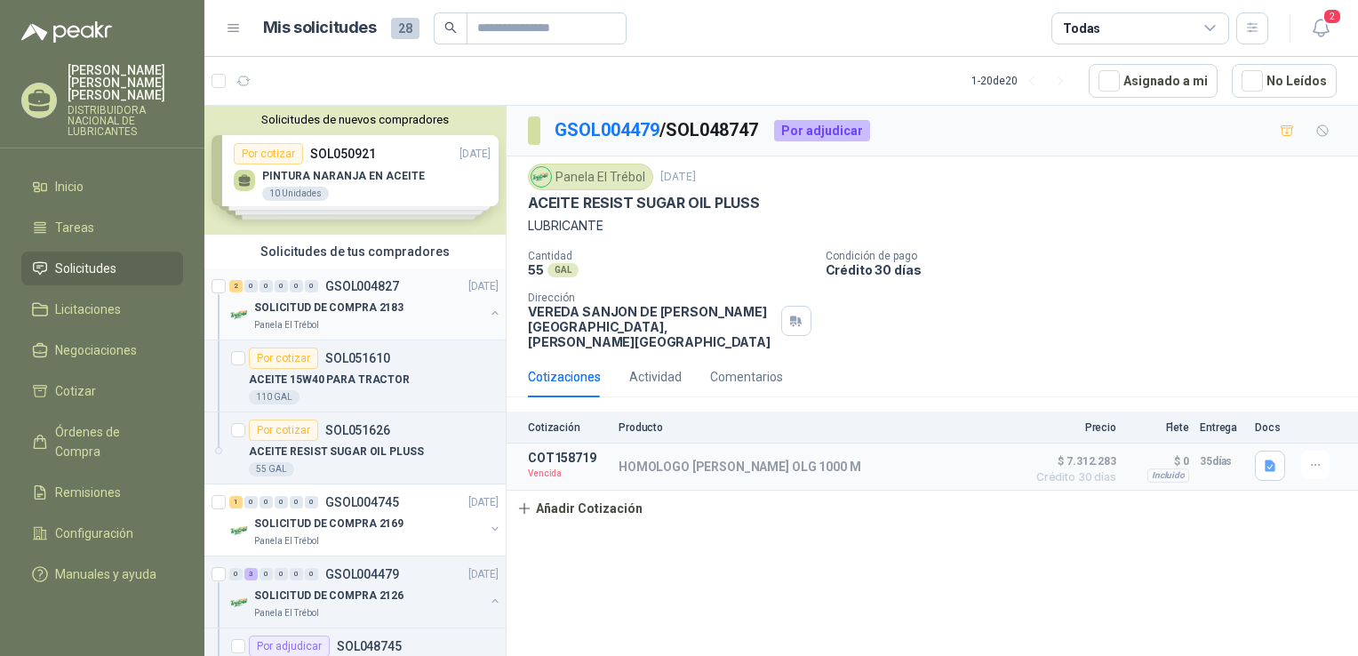
click at [378, 297] on div "SOLICITUD DE COMPRA 2183" at bounding box center [369, 307] width 230 height 21
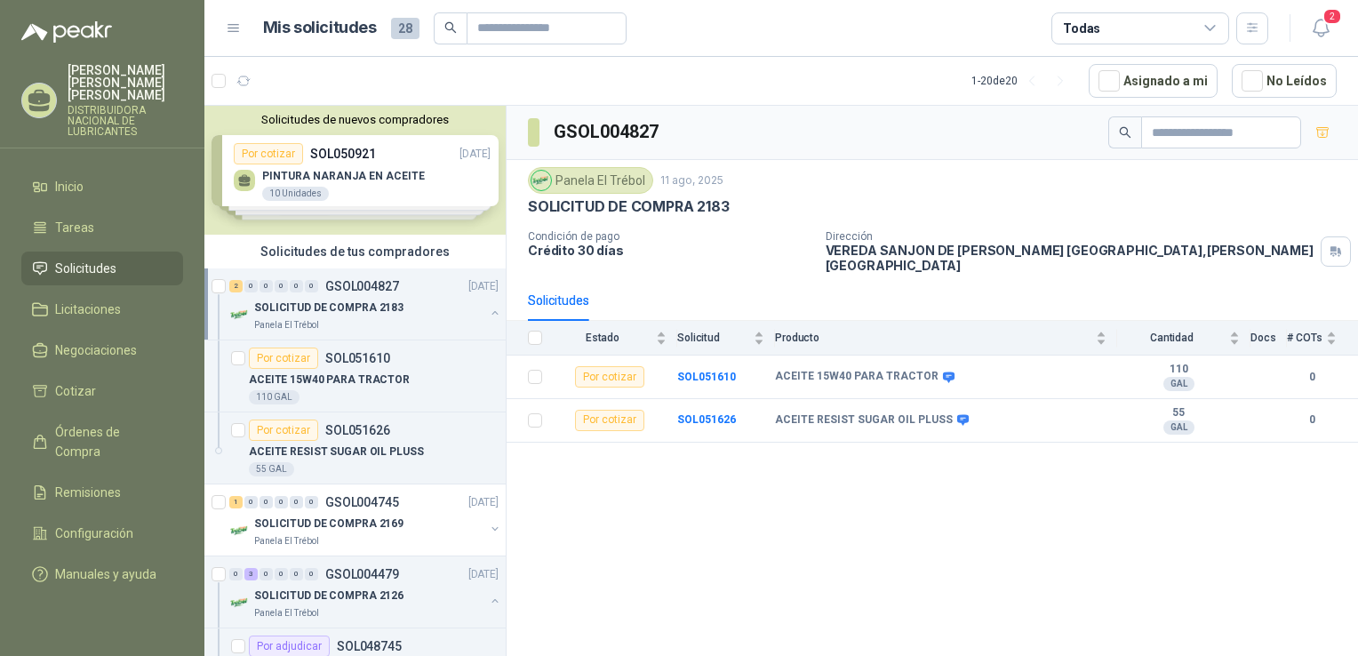
click at [74, 259] on span "Solicitudes" at bounding box center [85, 269] width 61 height 20
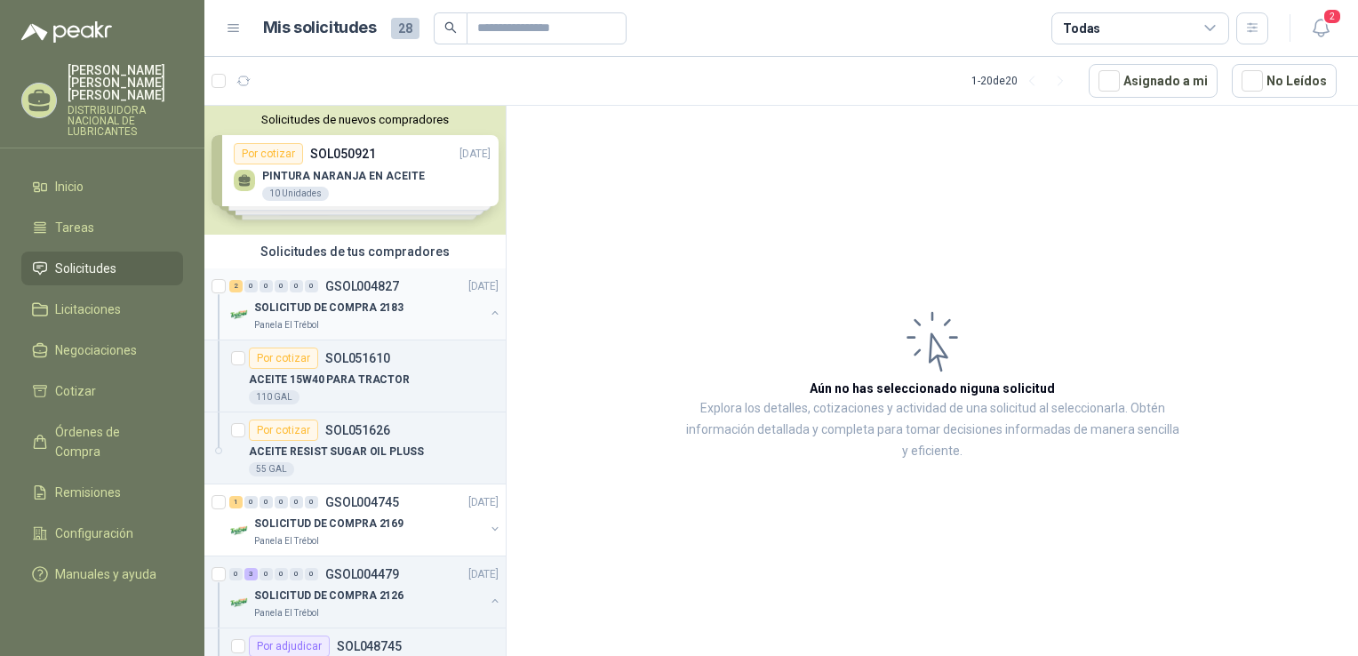
click at [372, 294] on div "2 0 0 0 0 0 GSOL004827 11/08/25" at bounding box center [365, 286] width 273 height 21
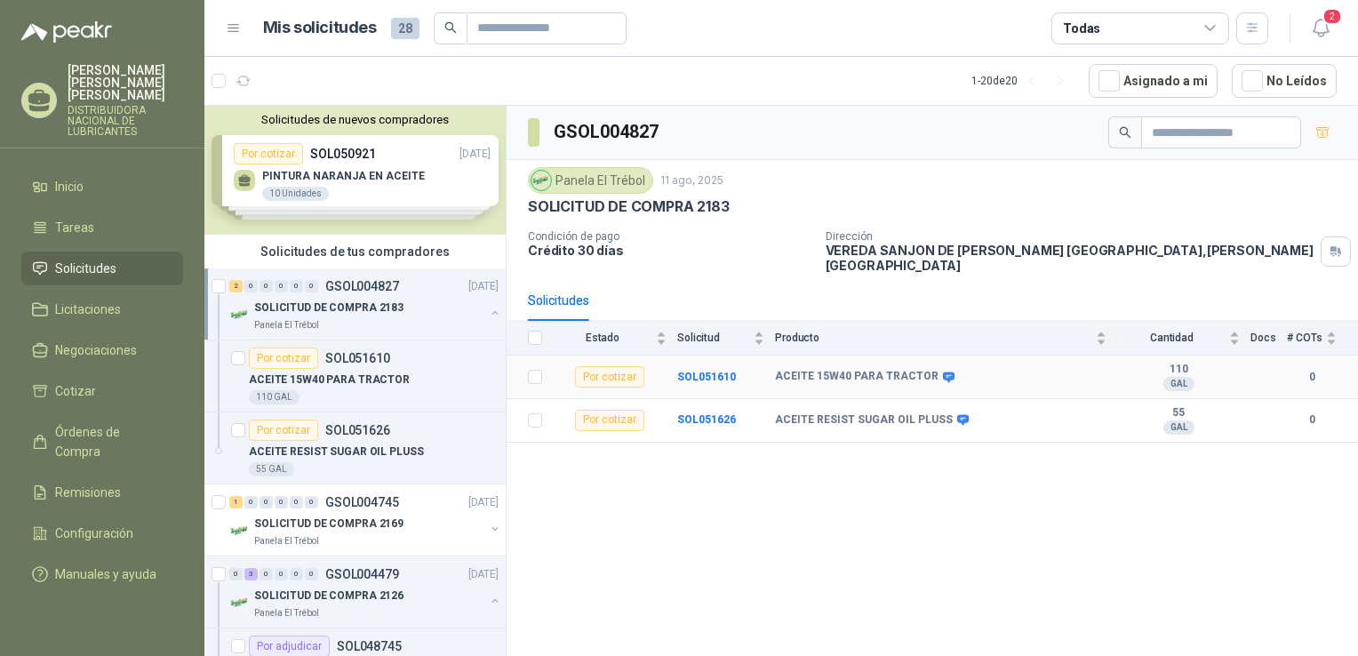
click at [610, 366] on div "Por cotizar" at bounding box center [609, 376] width 69 height 21
click at [371, 300] on p "SOLICITUD DE COMPRA 2183" at bounding box center [328, 308] width 149 height 17
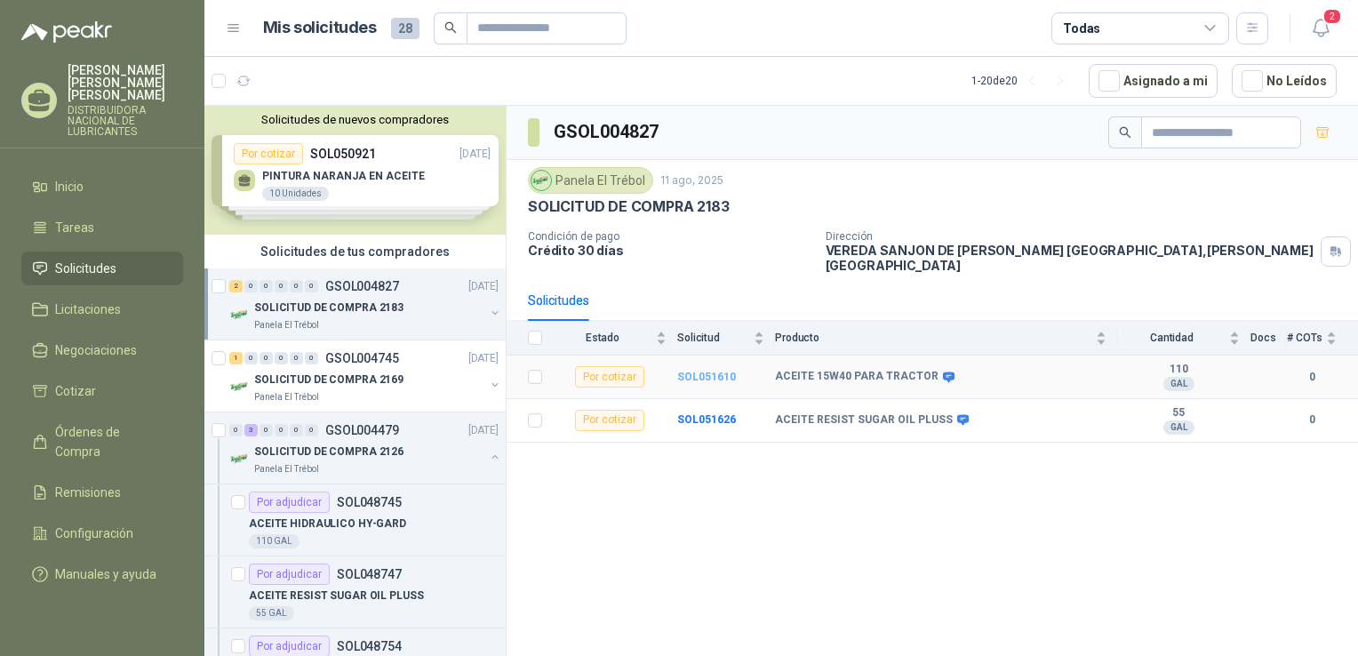
click at [699, 371] on b "SOL051610" at bounding box center [706, 377] width 59 height 12
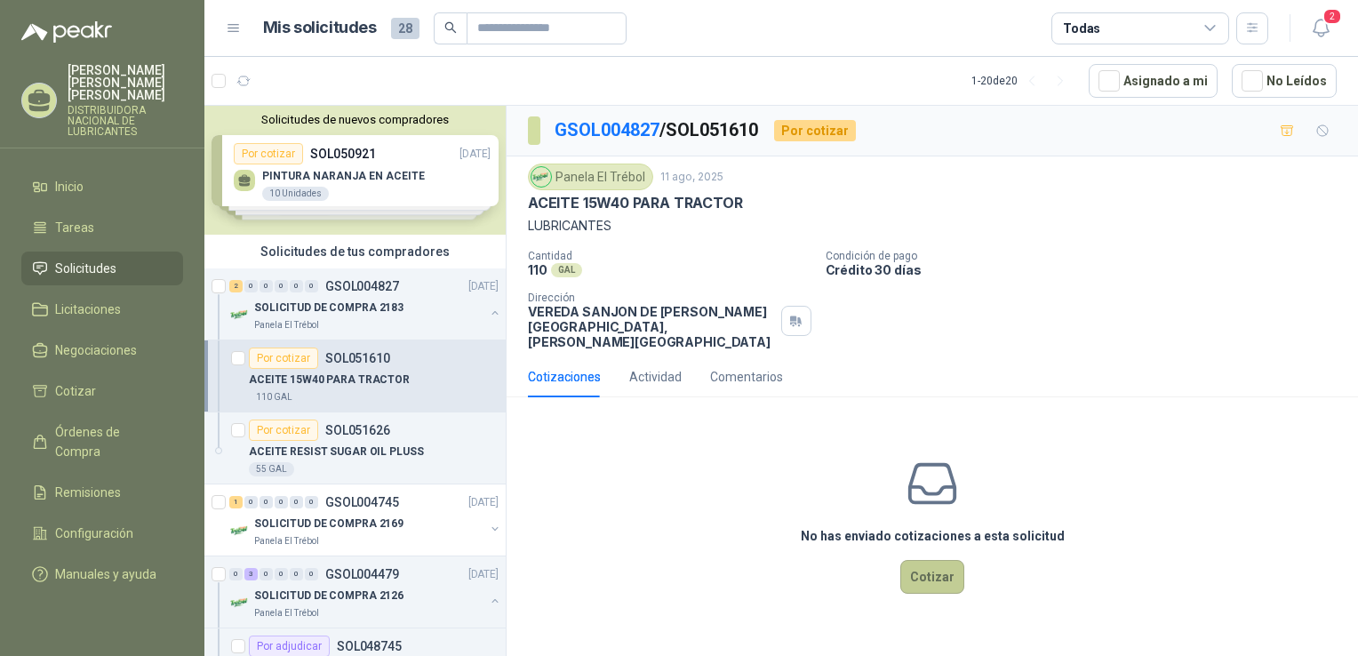
click at [944, 560] on button "Cotizar" at bounding box center [932, 577] width 64 height 34
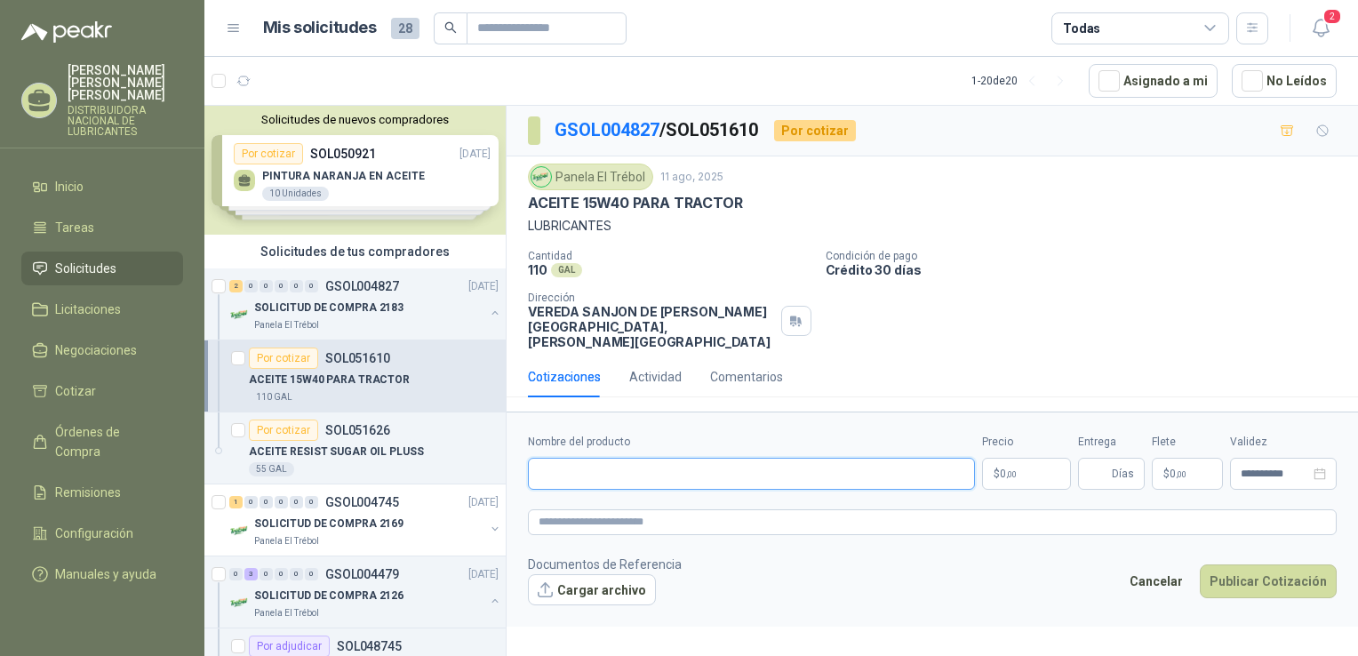
click at [604, 458] on input "Nombre del producto" at bounding box center [751, 474] width 447 height 32
type input "*"
drag, startPoint x: 629, startPoint y: 458, endPoint x: 1074, endPoint y: 321, distance: 465.0
click at [1074, 321] on div "Cantidad 110 GAL  Condición de pago Crédito 30 días Dirección VEREDA SANJON DE…" at bounding box center [932, 300] width 809 height 100
click at [624, 458] on input "**********" at bounding box center [751, 474] width 447 height 32
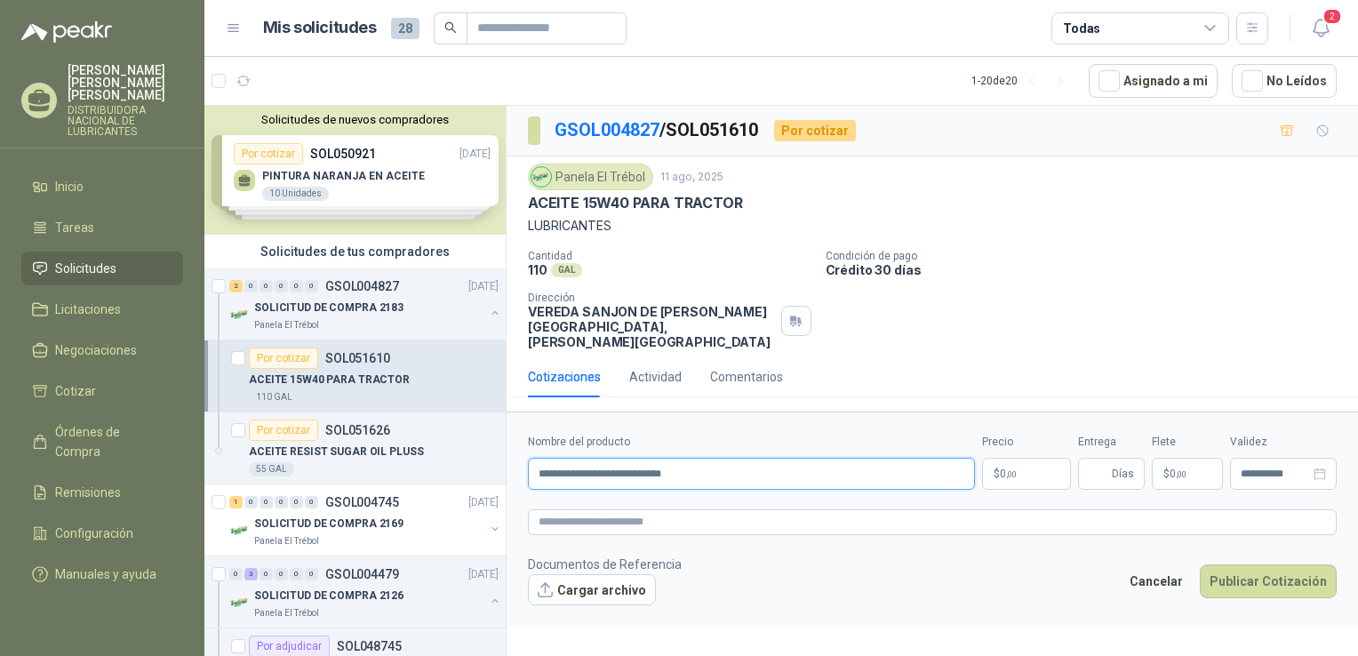
type input "**********"
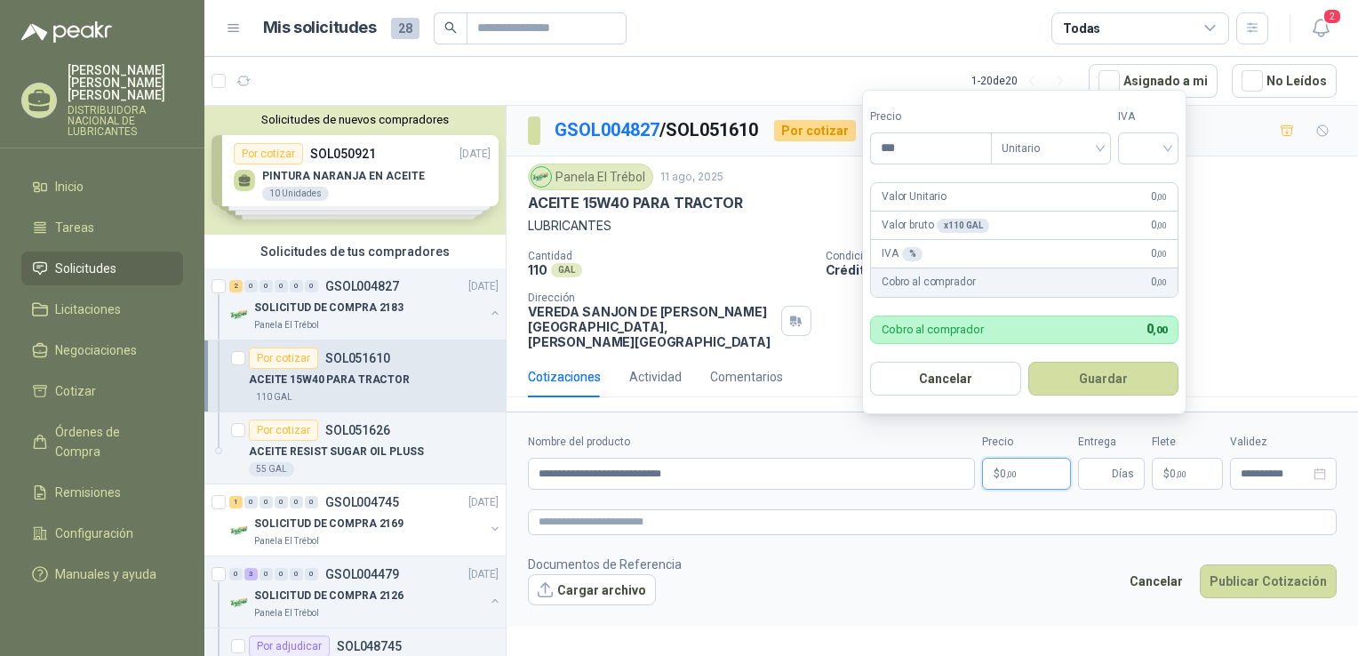
click at [1013, 469] on span ",00" at bounding box center [1011, 474] width 11 height 10
click at [1103, 147] on div "Unitario" at bounding box center [1046, 148] width 120 height 32
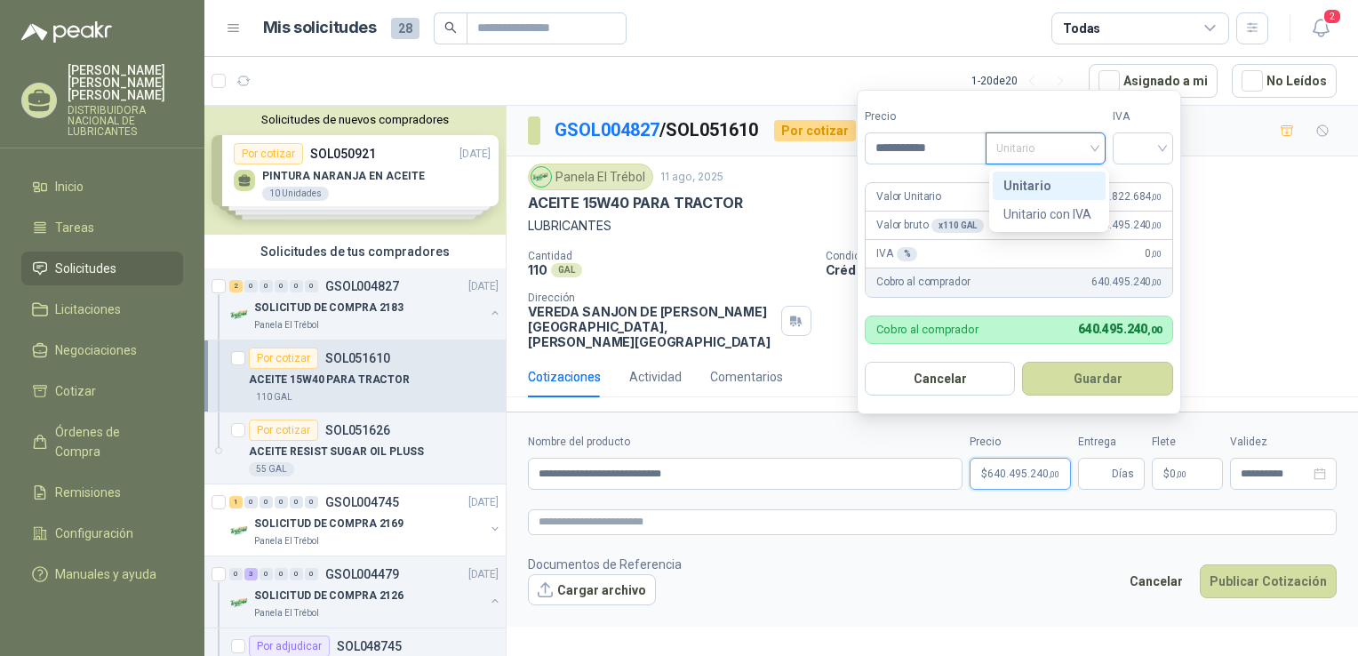
click at [1046, 190] on div "Unitario" at bounding box center [1049, 186] width 92 height 20
click at [1092, 144] on span "Unitario" at bounding box center [1045, 148] width 99 height 27
click at [1014, 183] on div "Unitario" at bounding box center [1049, 186] width 92 height 20
click at [1172, 151] on div at bounding box center [1143, 148] width 60 height 32
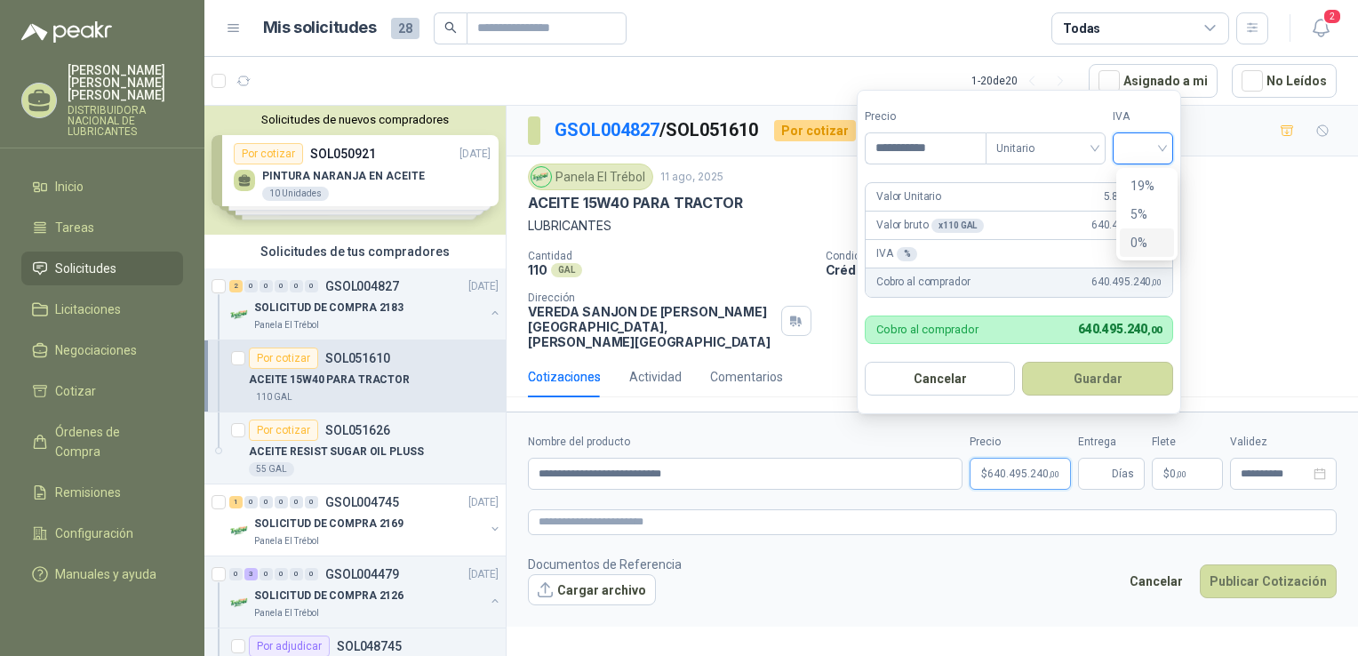
click at [1135, 240] on div "0%" at bounding box center [1147, 243] width 33 height 20
click at [921, 372] on button "Cancelar" at bounding box center [941, 379] width 153 height 34
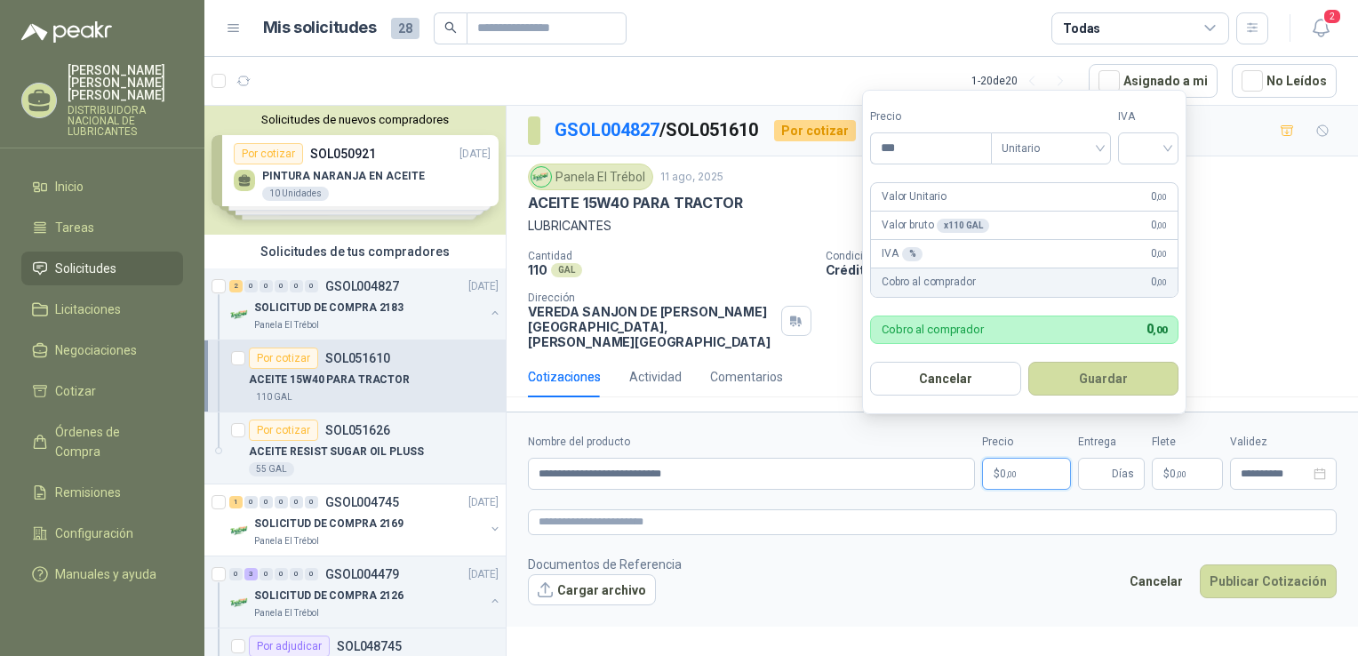
click at [1004, 468] on span "0 ,00" at bounding box center [1008, 473] width 17 height 11
click at [899, 144] on input "***" at bounding box center [931, 148] width 120 height 30
click at [1089, 148] on span "Unitario" at bounding box center [1045, 148] width 99 height 27
click at [962, 151] on input "**********" at bounding box center [926, 148] width 120 height 30
type input "*"
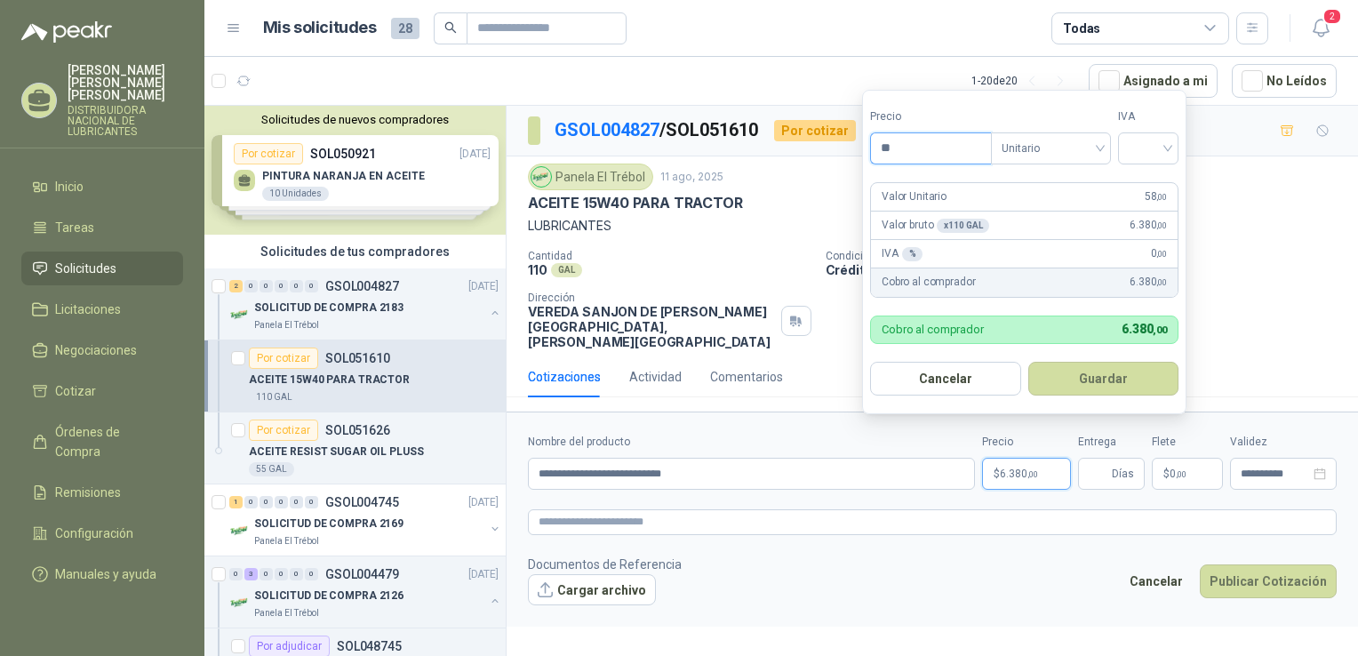
type input "*"
click at [1100, 148] on span "Unitario" at bounding box center [1051, 148] width 99 height 27
type input "**********"
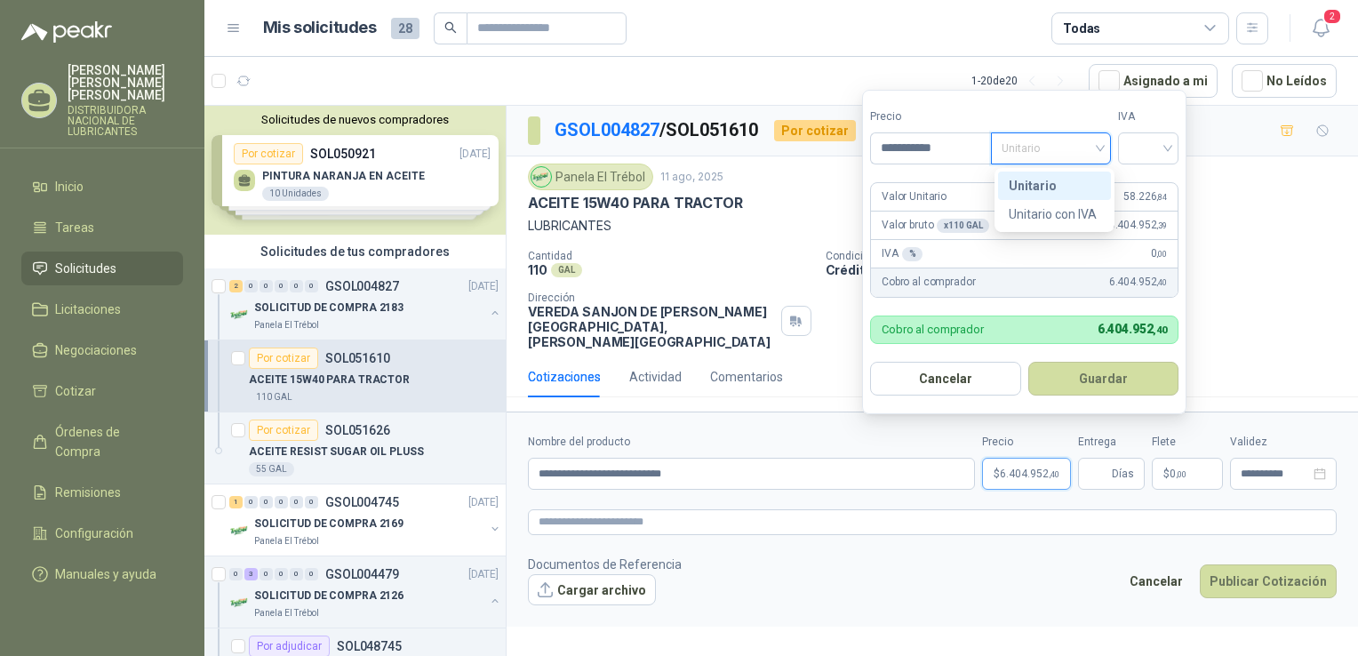
click at [1056, 191] on div "Unitario" at bounding box center [1055, 186] width 92 height 20
click at [1173, 148] on div at bounding box center [1148, 148] width 60 height 32
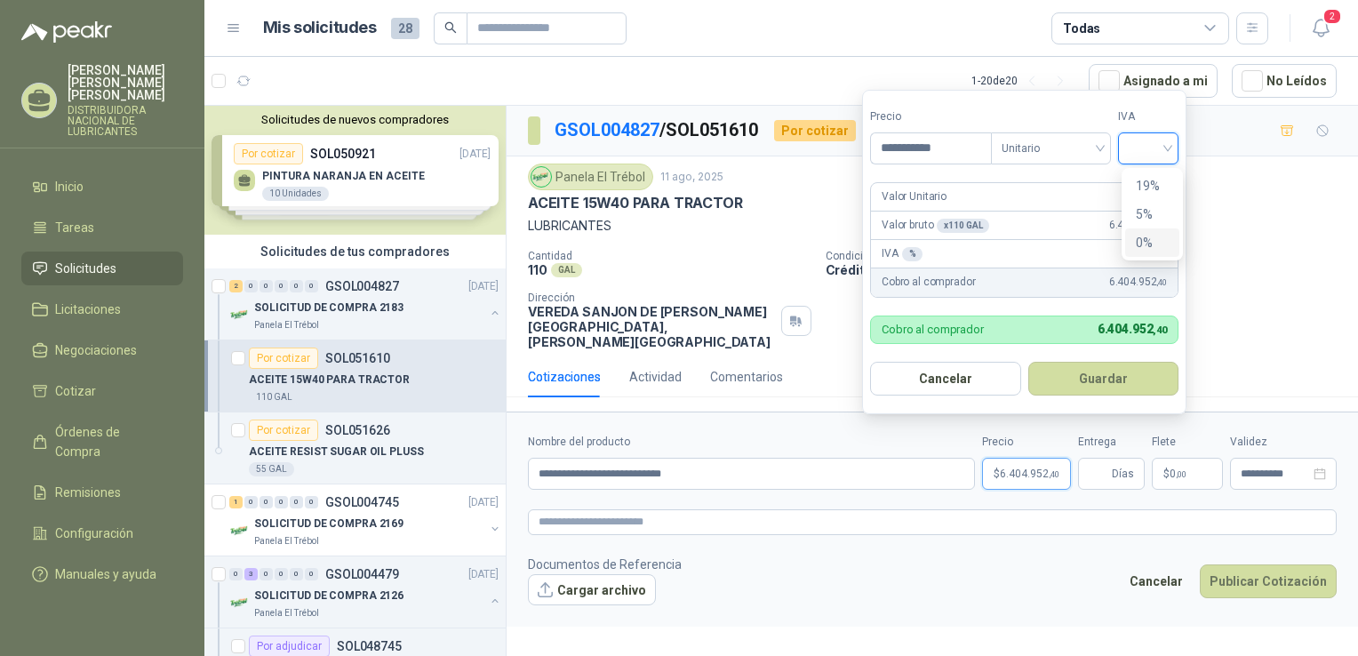
click at [1141, 237] on div "0%" at bounding box center [1152, 243] width 33 height 20
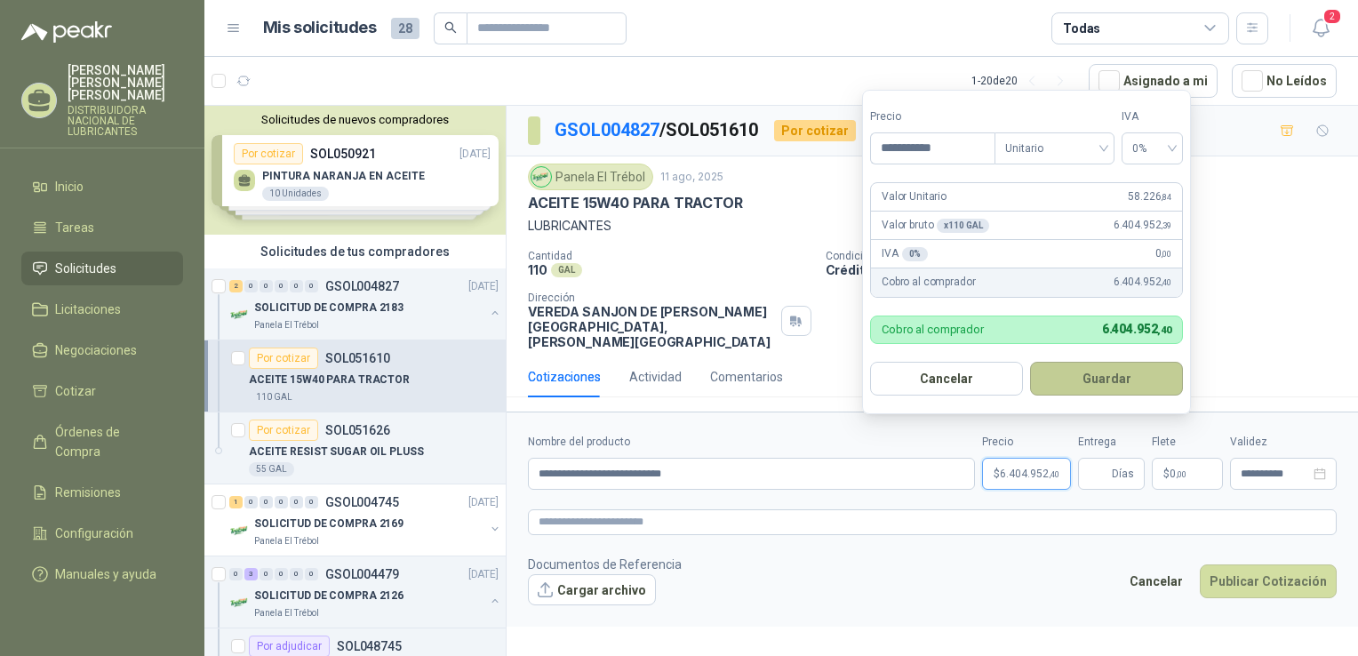
click at [1078, 375] on button "Guardar" at bounding box center [1106, 379] width 153 height 34
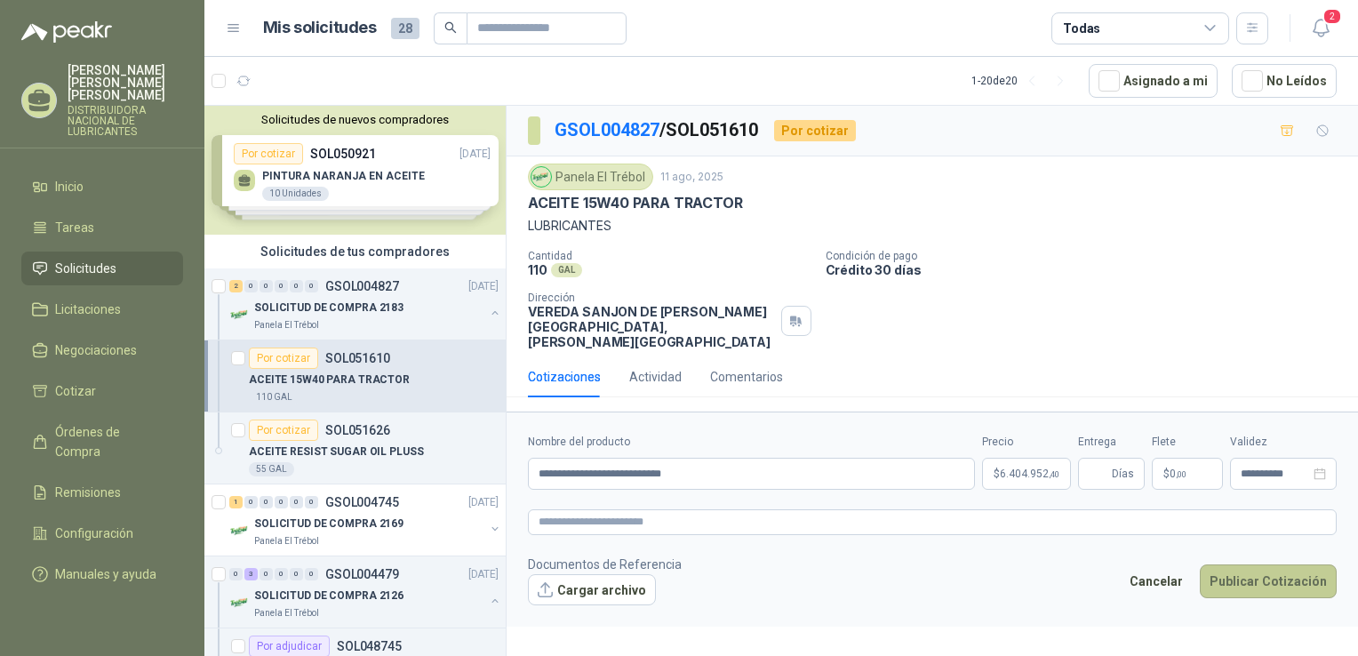
click at [1238, 572] on button "Publicar Cotización" at bounding box center [1268, 581] width 137 height 34
type input "*"
click at [1241, 565] on button "Publicar Cotización" at bounding box center [1268, 581] width 137 height 34
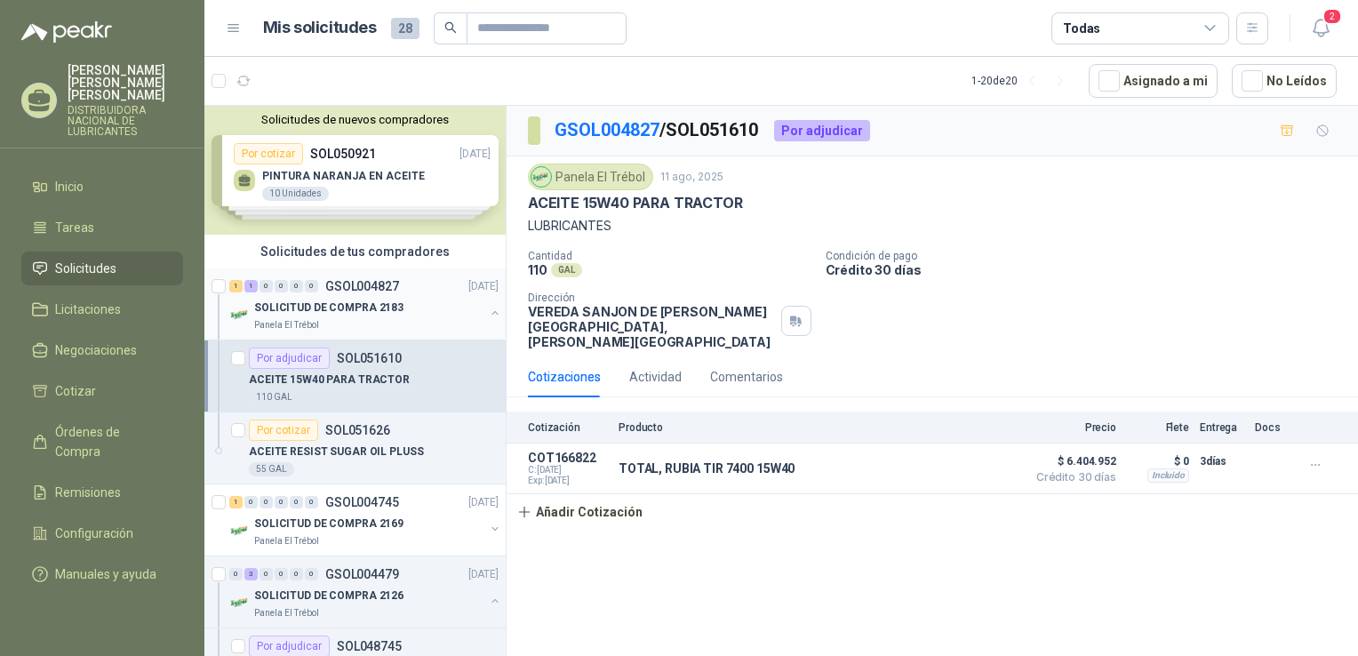
click at [394, 288] on p "GSOL004827" at bounding box center [362, 286] width 74 height 12
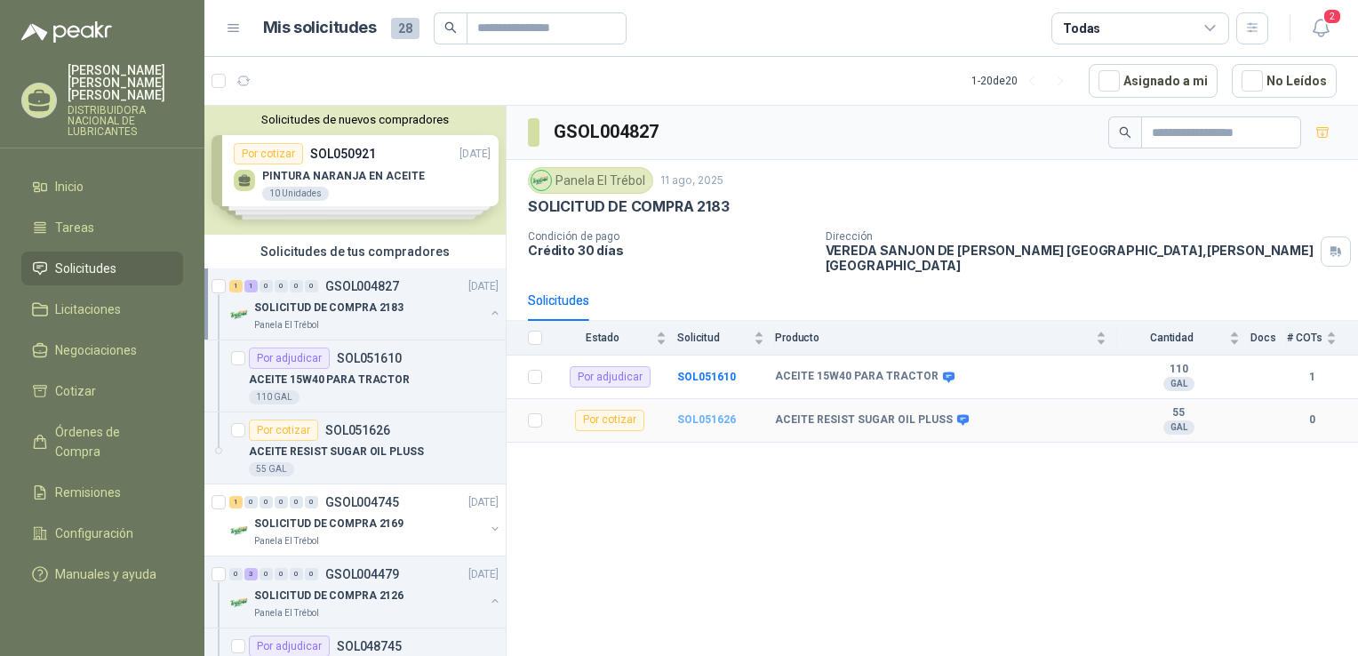
click at [691, 413] on b "SOL051626" at bounding box center [706, 419] width 59 height 12
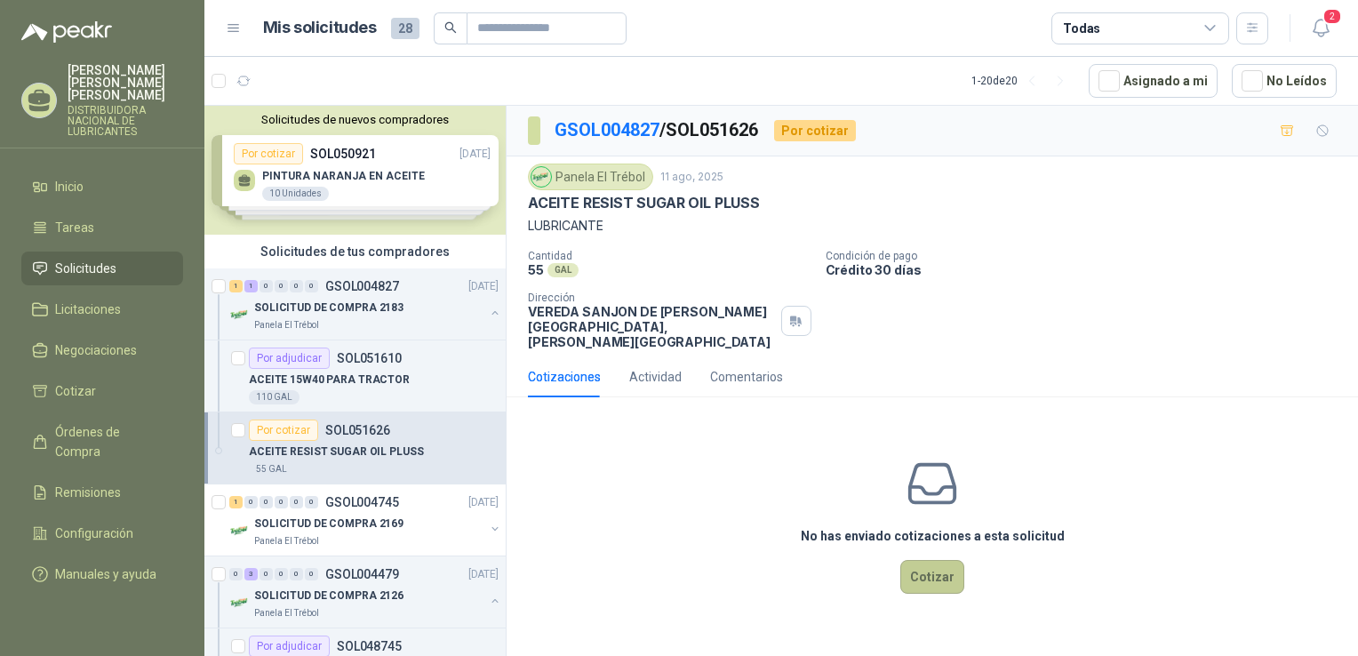
click at [939, 560] on button "Cotizar" at bounding box center [932, 577] width 64 height 34
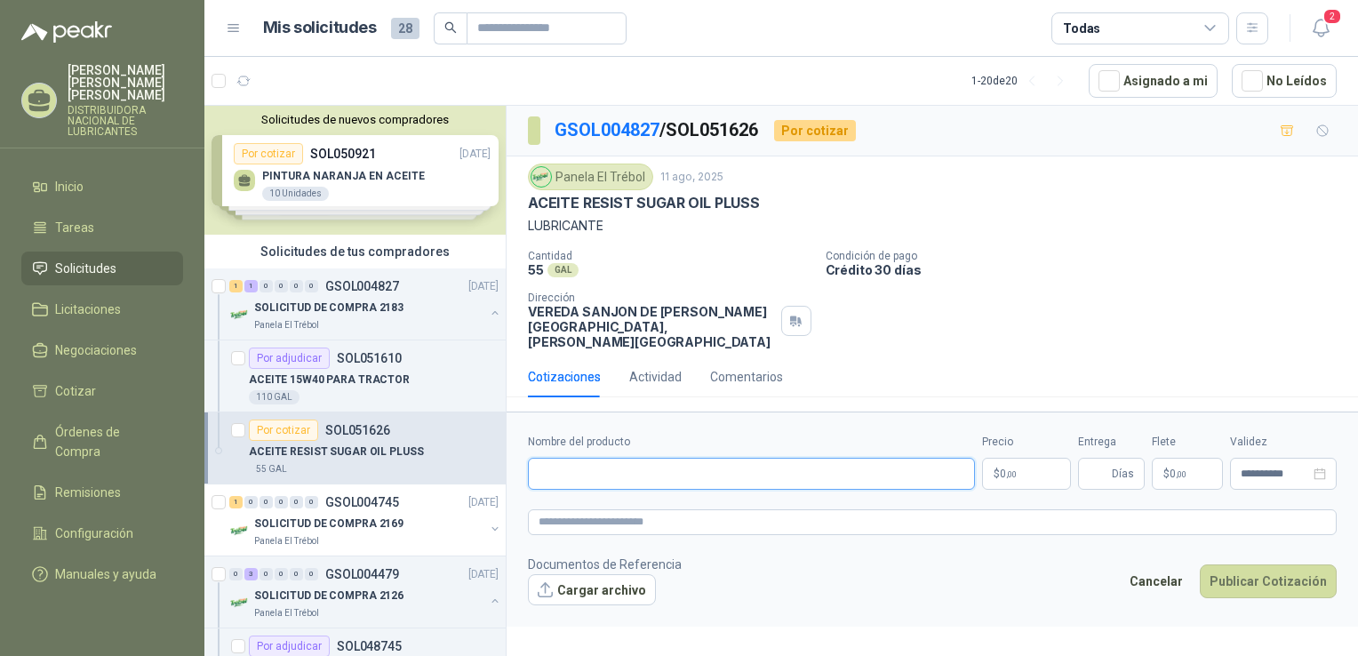
click at [597, 462] on input "Nombre del producto" at bounding box center [751, 474] width 447 height 32
type input "**********"
click at [1035, 458] on p "$ 0 ,00" at bounding box center [1026, 474] width 89 height 32
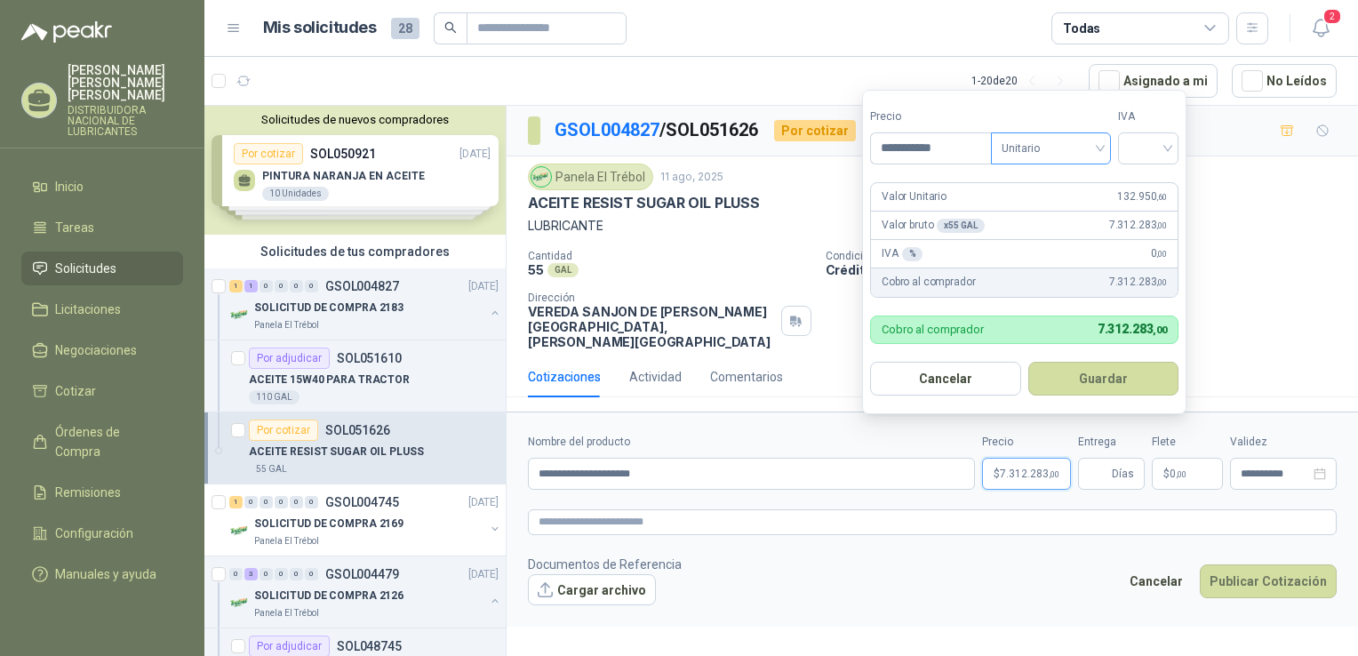
click at [1099, 148] on span "Unitario" at bounding box center [1051, 148] width 99 height 27
type input "**********"
click at [1046, 176] on div "Unitario" at bounding box center [1055, 186] width 92 height 20
click at [1174, 148] on div at bounding box center [1148, 148] width 60 height 32
click at [1140, 242] on div "0%" at bounding box center [1152, 243] width 33 height 20
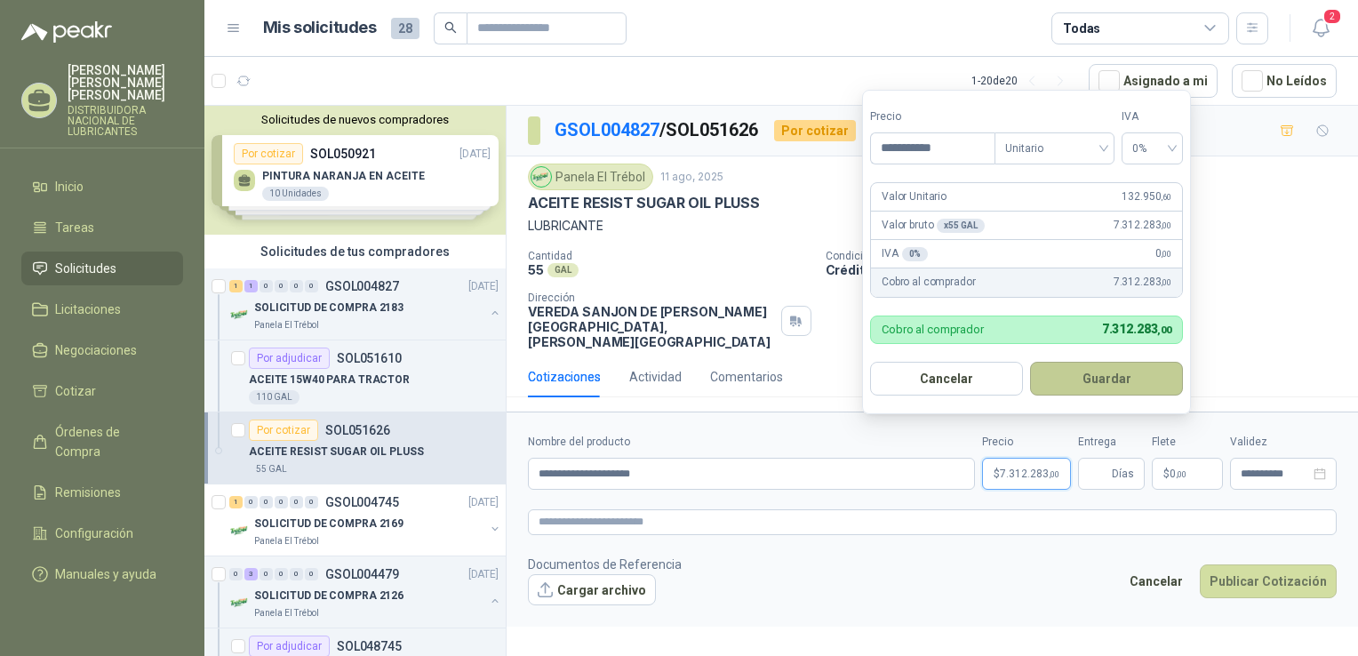
click at [1101, 379] on button "Guardar" at bounding box center [1106, 379] width 153 height 34
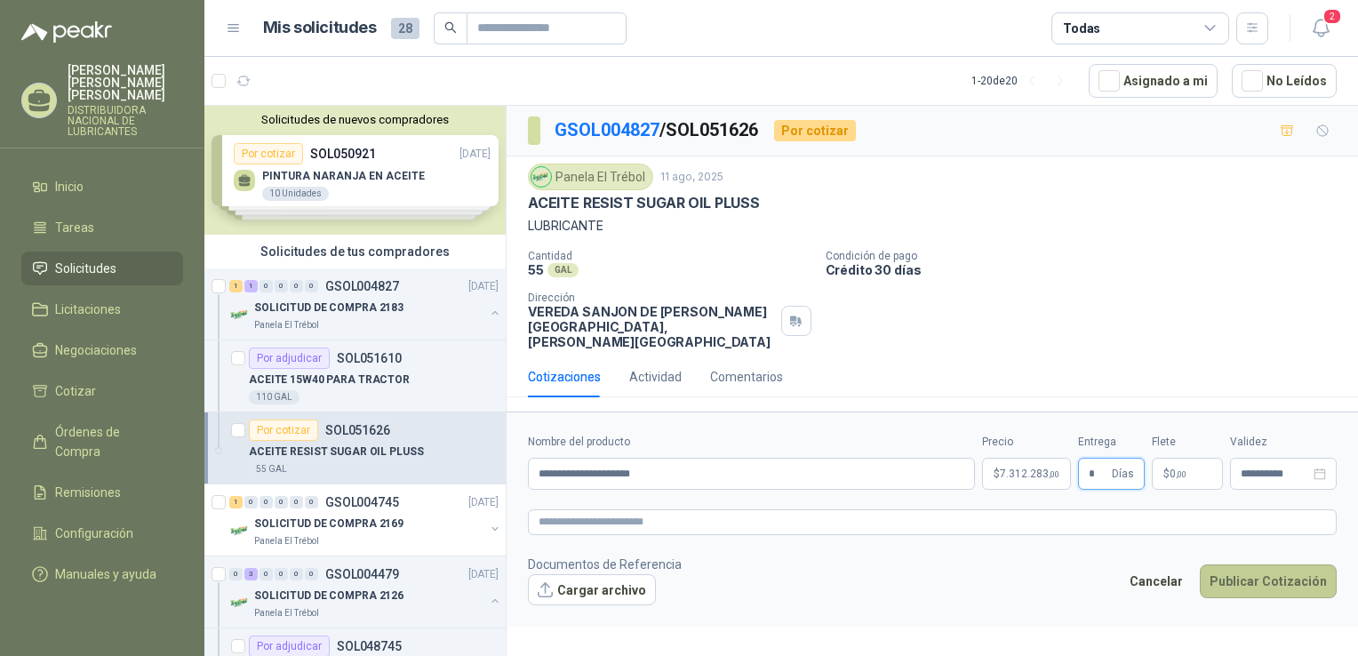
type input "*"
click at [1290, 567] on button "Publicar Cotización" at bounding box center [1268, 581] width 137 height 34
